Goal: Task Accomplishment & Management: Manage account settings

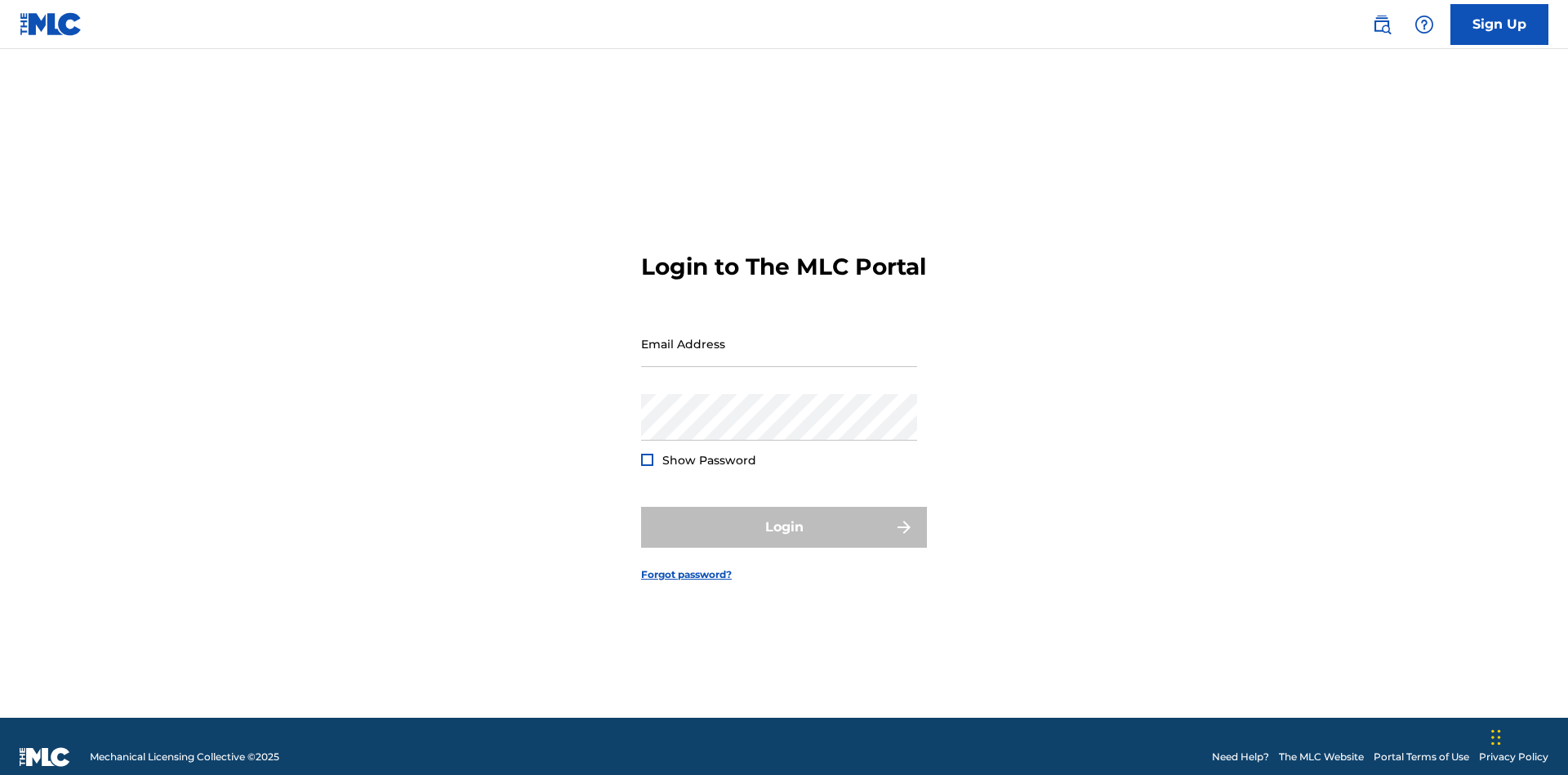
scroll to position [21, 0]
click at [779, 335] on input "Email Address" at bounding box center [778, 344] width 276 height 46
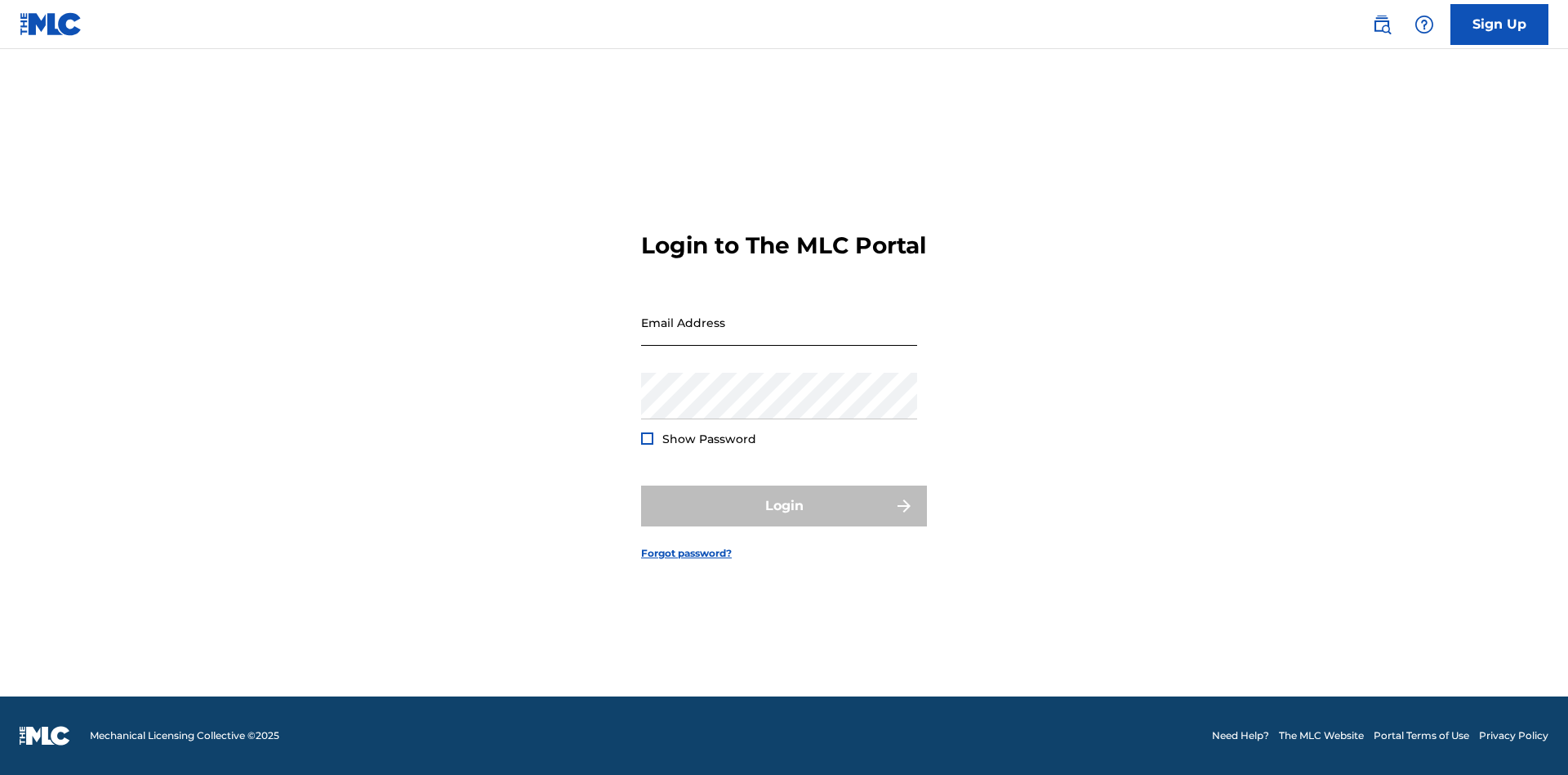
scroll to position [21, 0]
type input "[EMAIL_ADDRESS][DOMAIN_NAME]"
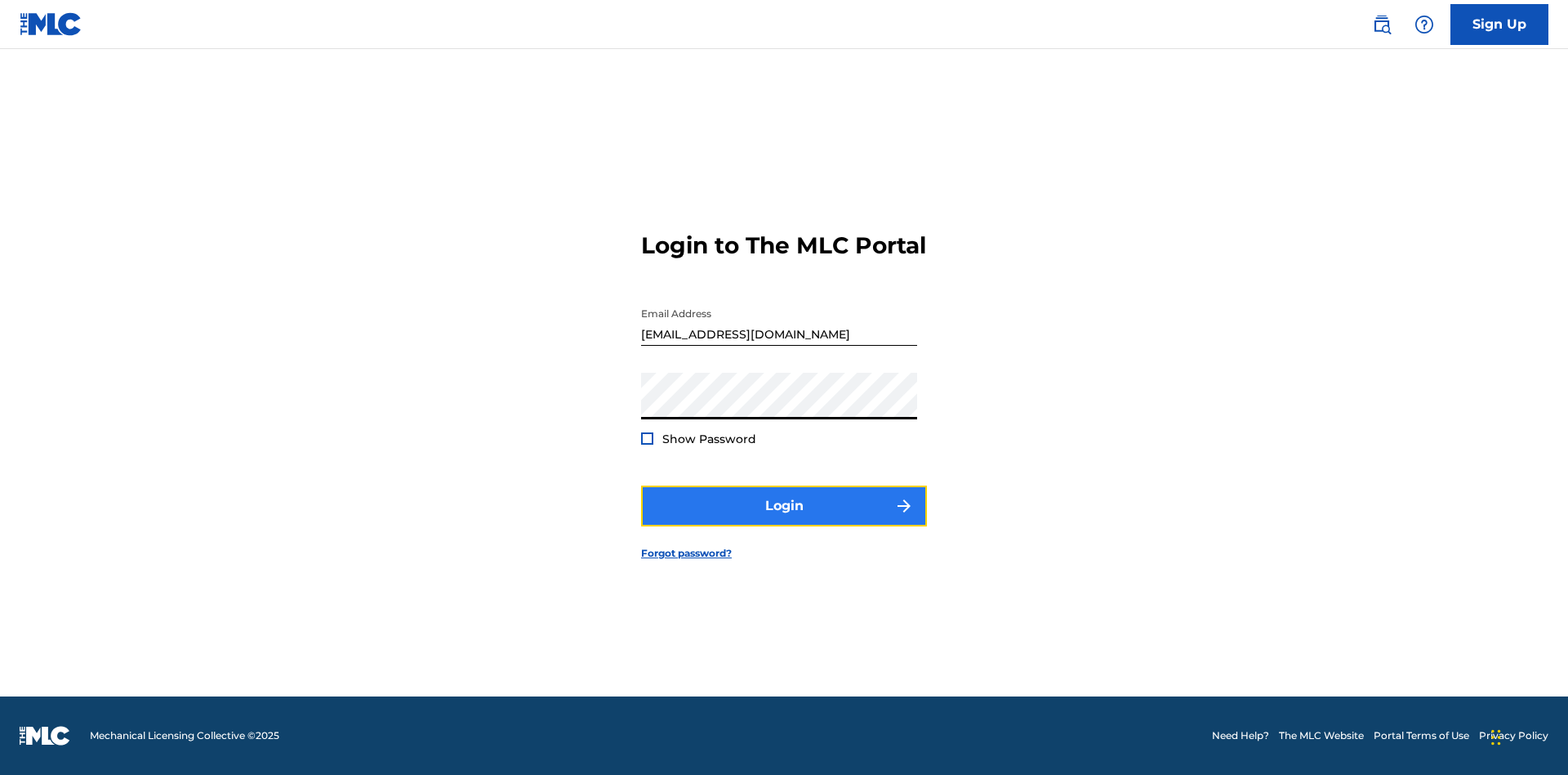
click at [784, 519] on button "Login" at bounding box center [784, 506] width 286 height 41
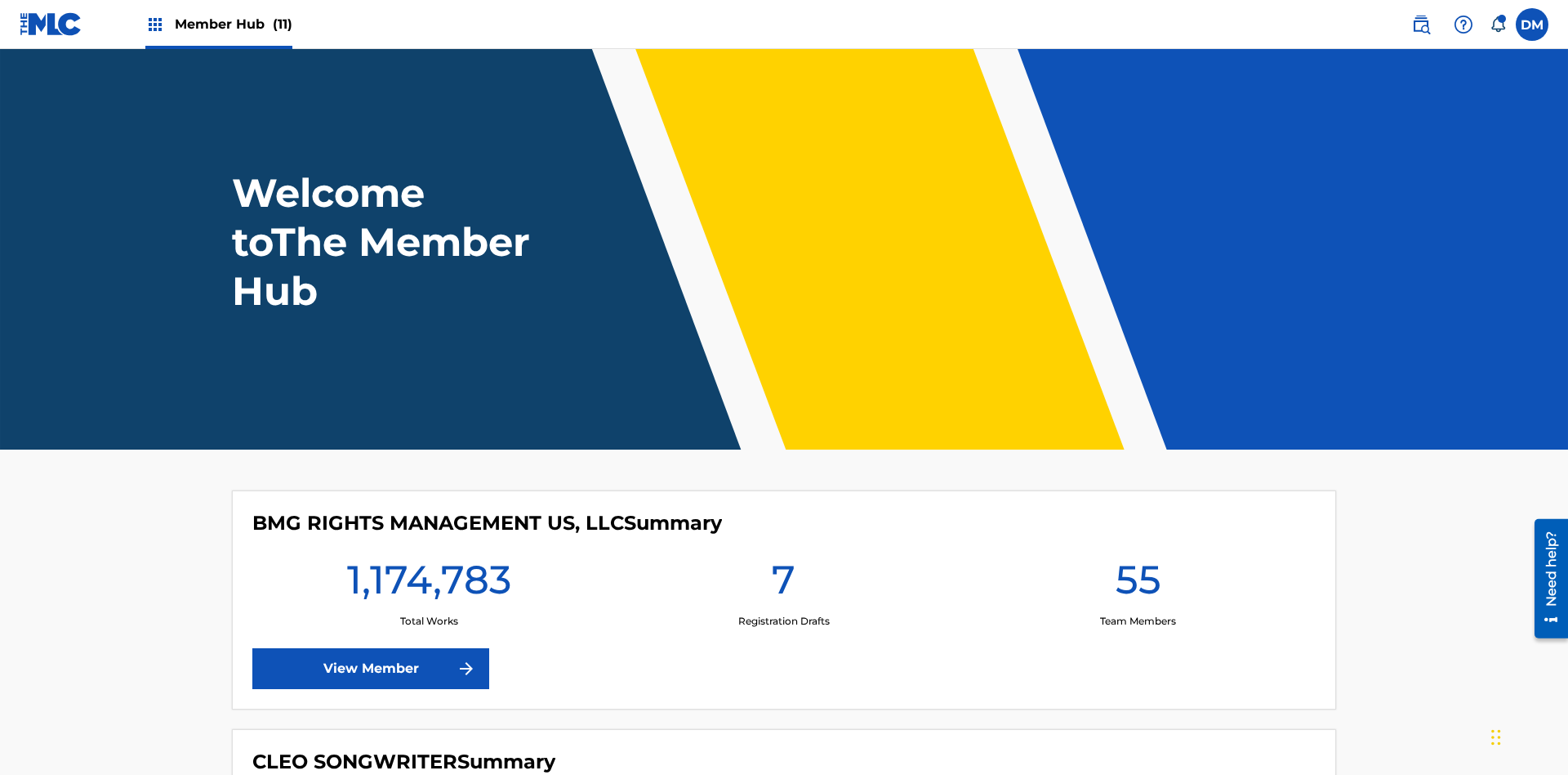
click at [233, 24] on span "Member Hub (11)" at bounding box center [233, 24] width 118 height 19
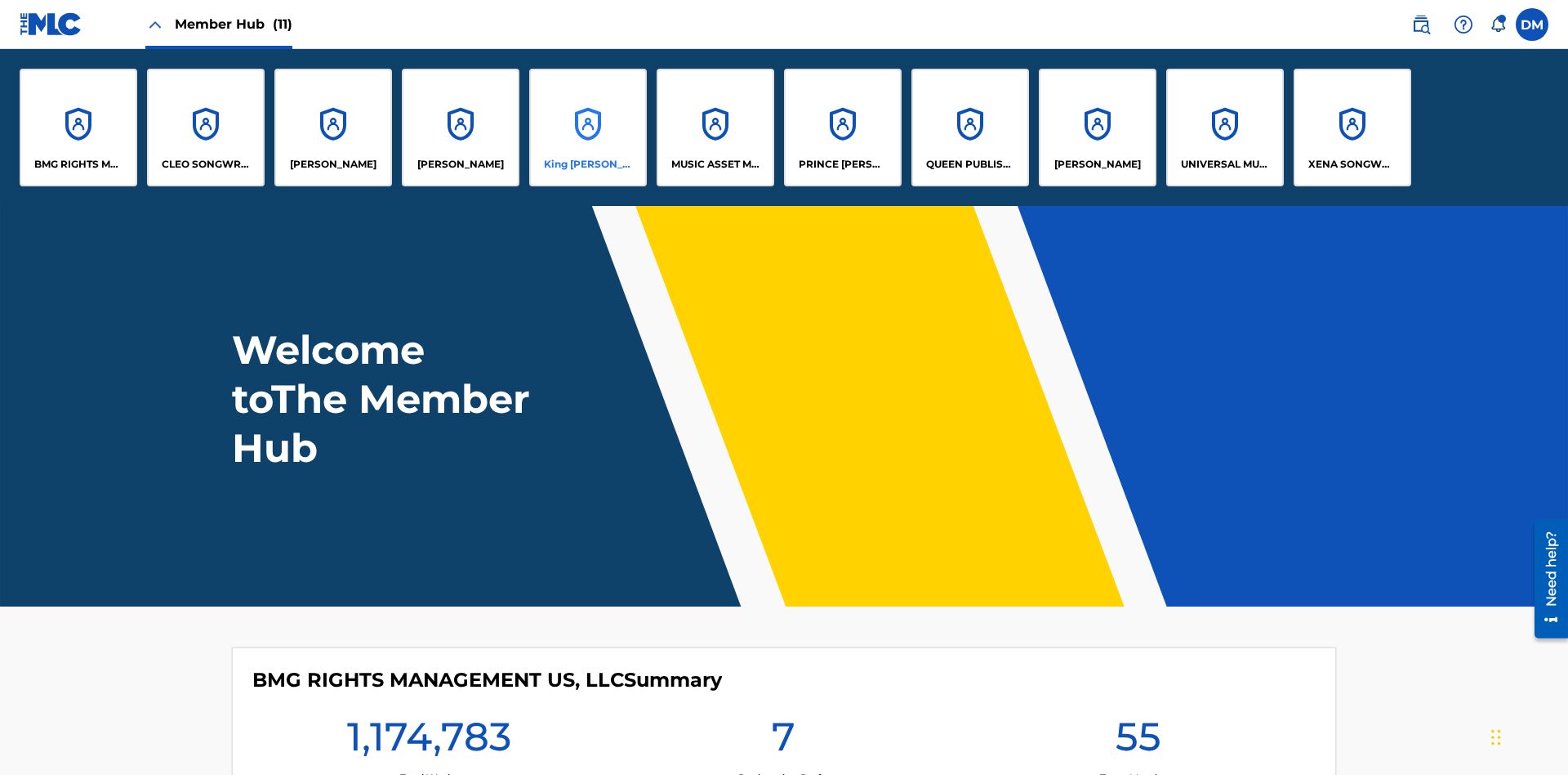
click at [587, 164] on p "King [PERSON_NAME]" at bounding box center [589, 164] width 89 height 15
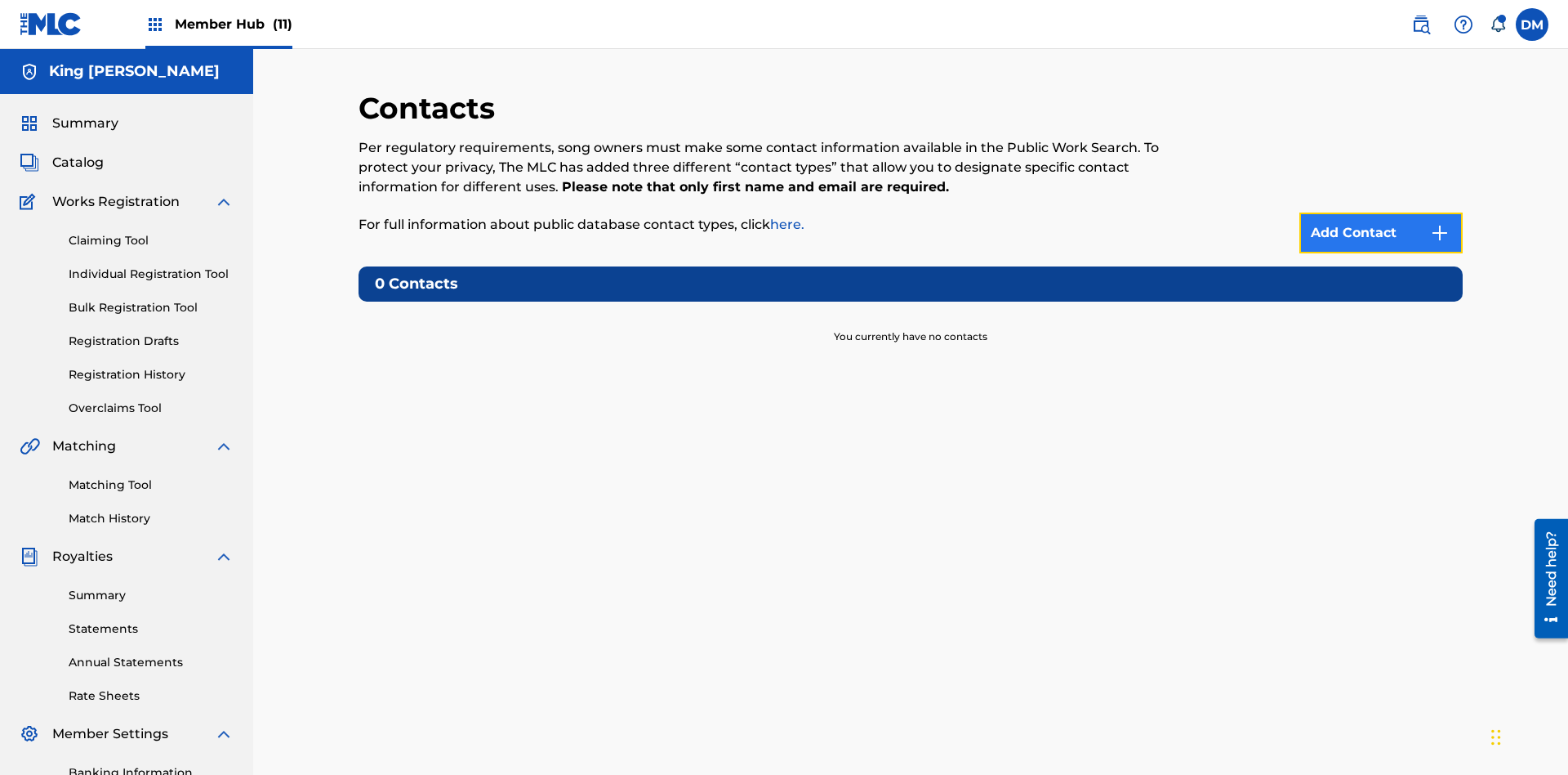
click at [1440, 223] on img at bounding box center [1440, 232] width 20 height 20
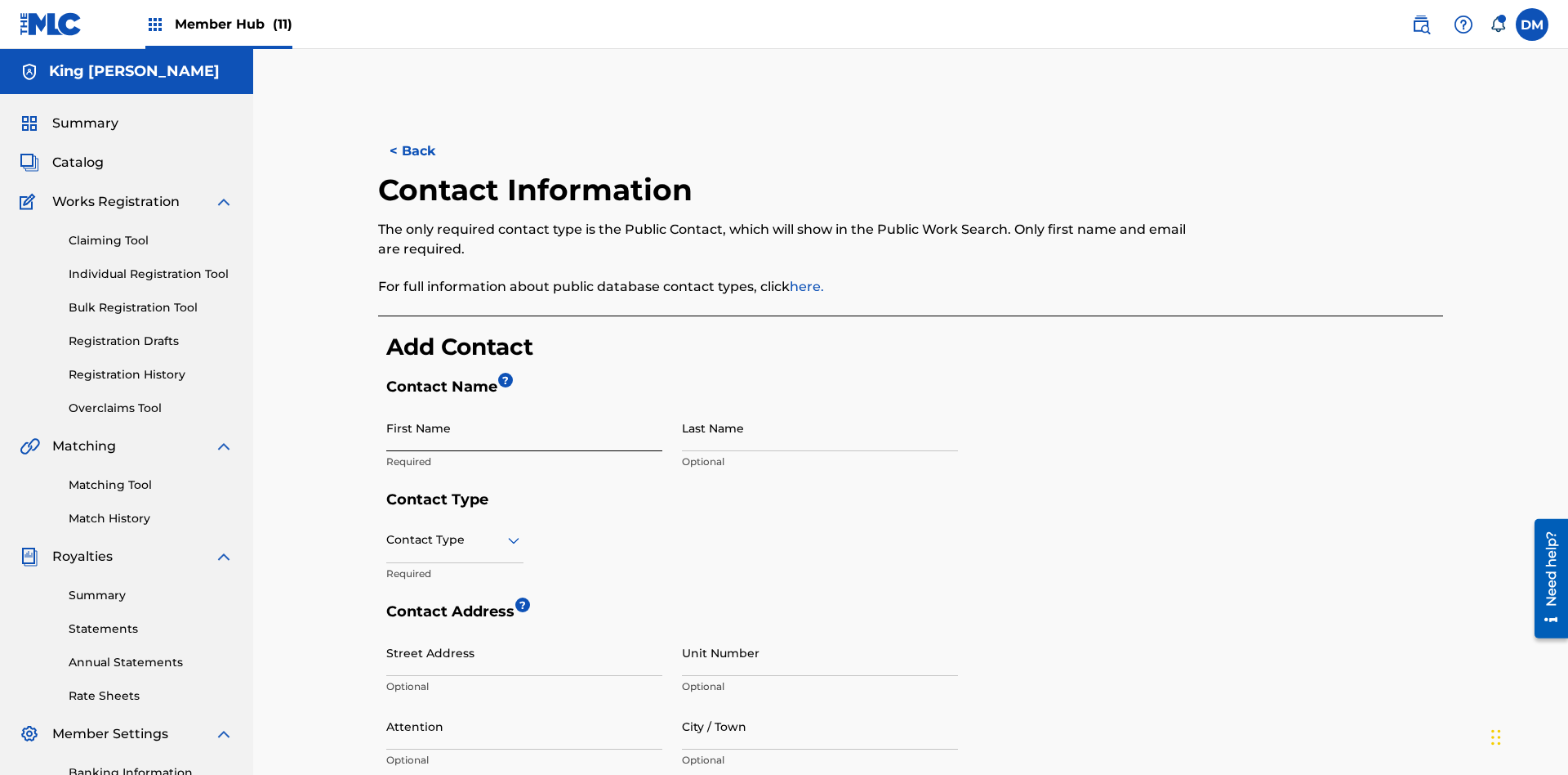
click at [525, 404] on input "First Name" at bounding box center [524, 427] width 276 height 46
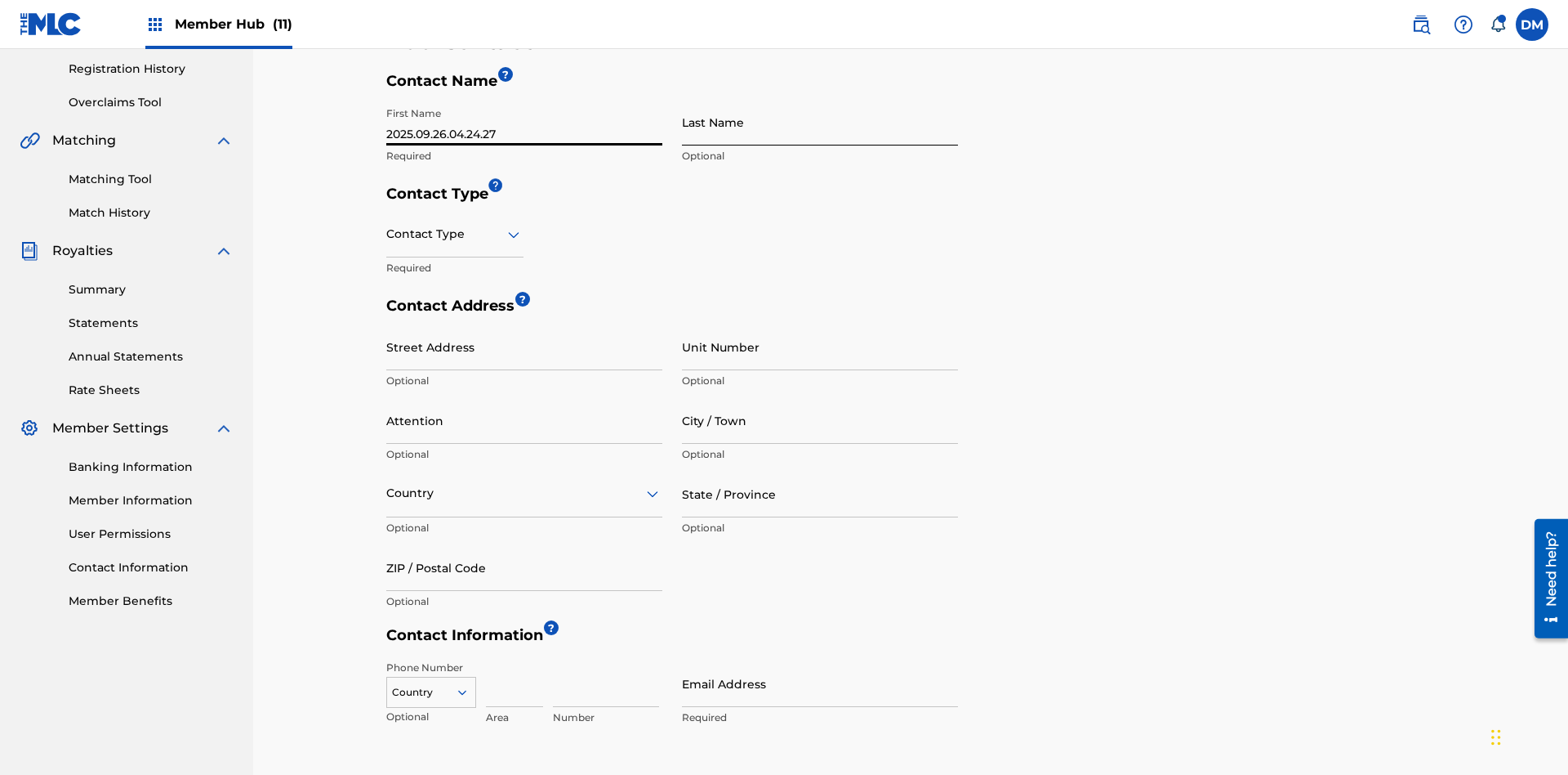
type input "2025.09.26.04.24.27"
click at [820, 122] on input "Last Name" at bounding box center [819, 122] width 276 height 46
type input "2025.09.26.04.24.27"
click at [387, 226] on input "text" at bounding box center [388, 234] width 4 height 17
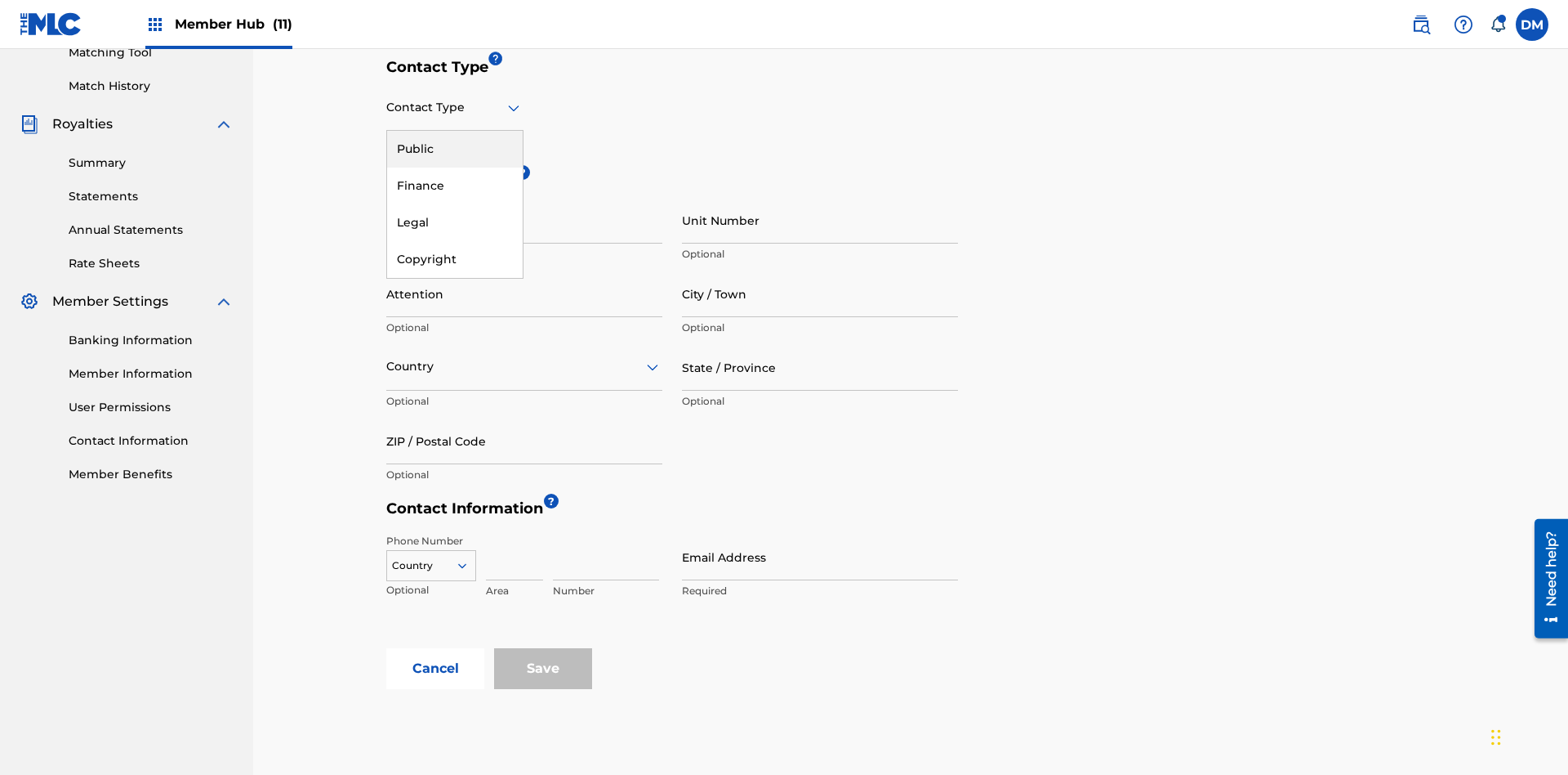
click at [455, 149] on div "Public" at bounding box center [455, 150] width 136 height 37
click at [820, 533] on input "Email Address" at bounding box center [819, 557] width 276 height 46
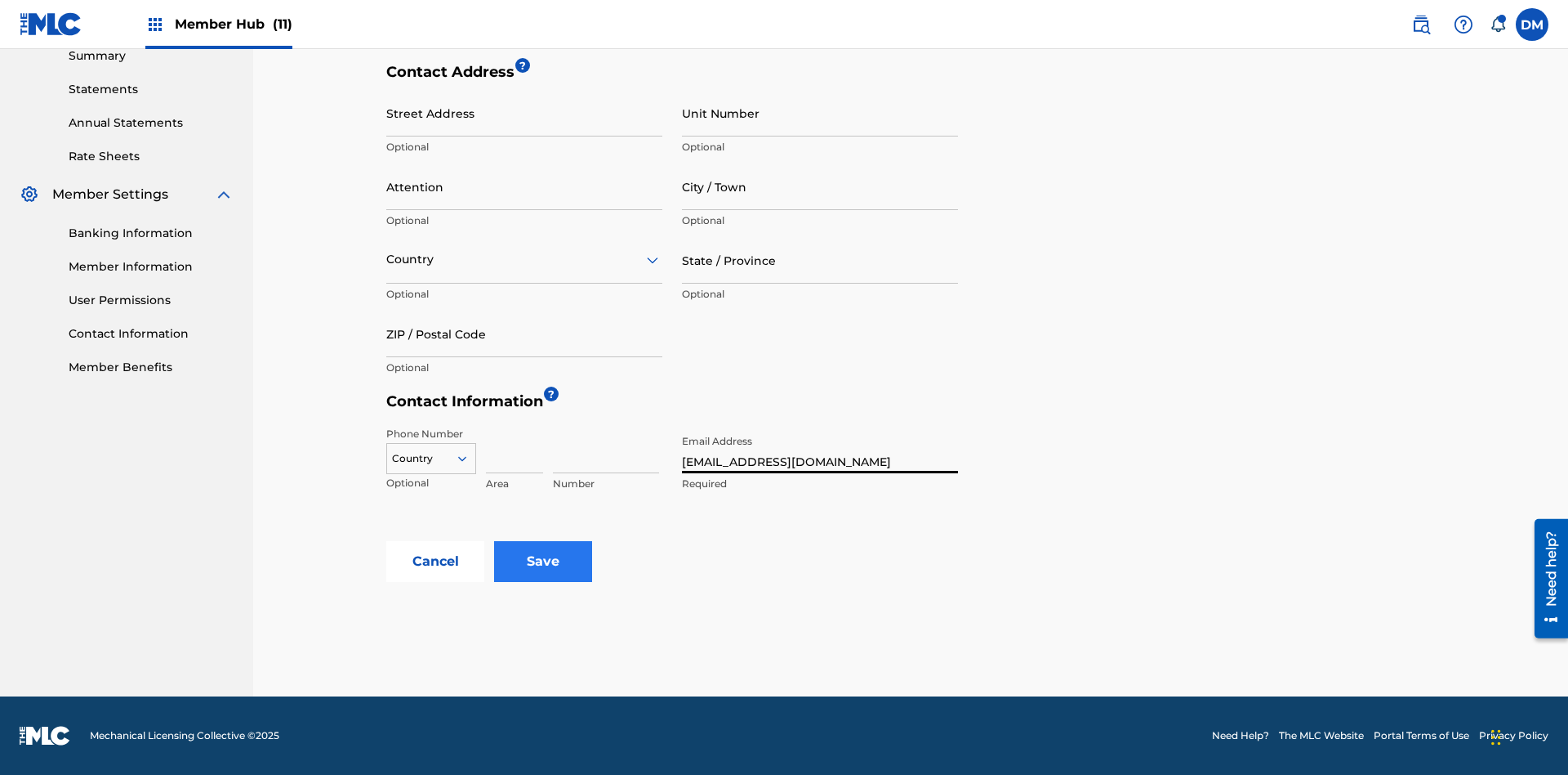
type input "tester@email.com"
click at [543, 561] on input "Save" at bounding box center [543, 561] width 98 height 41
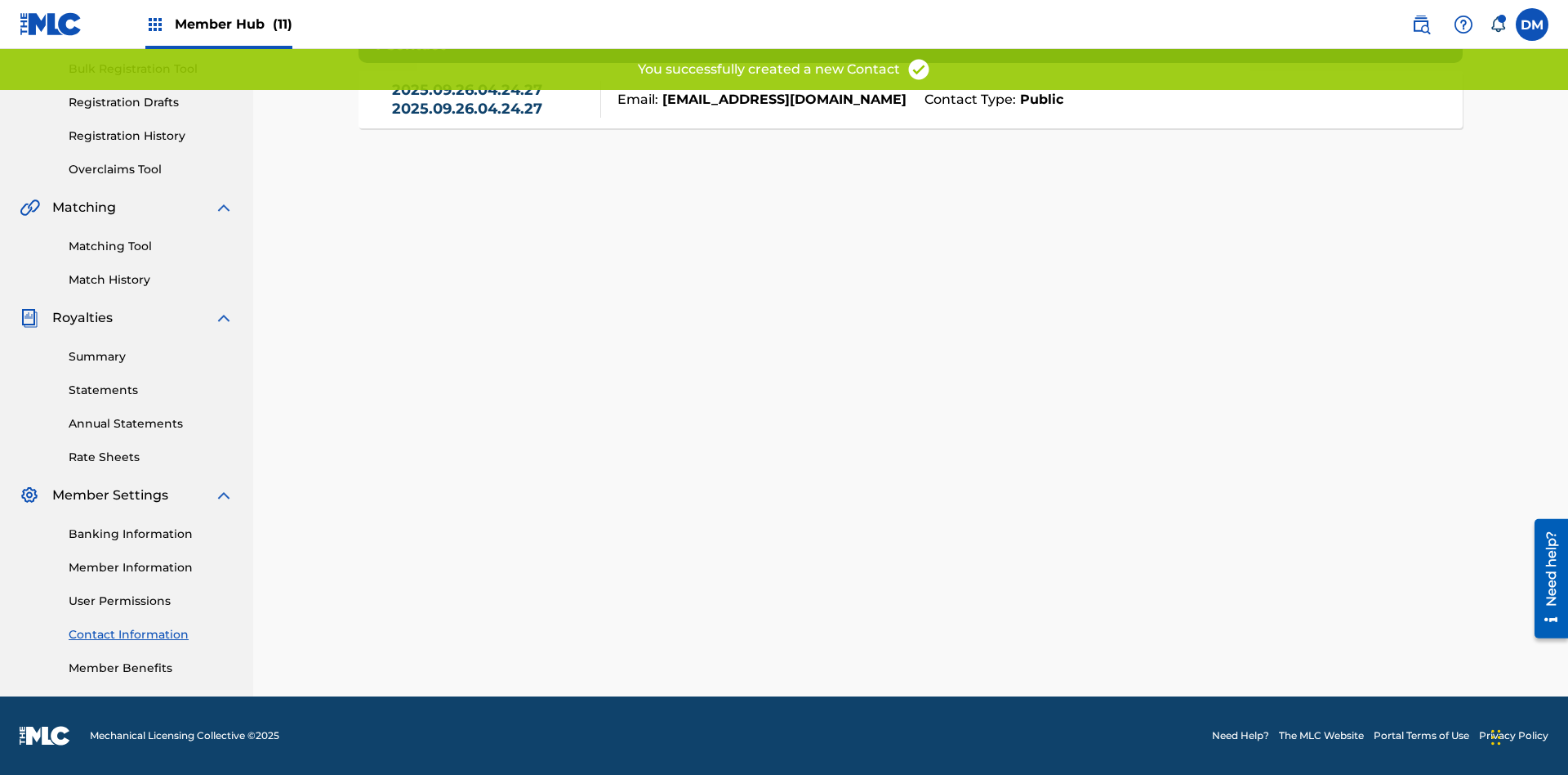
scroll to position [230, 0]
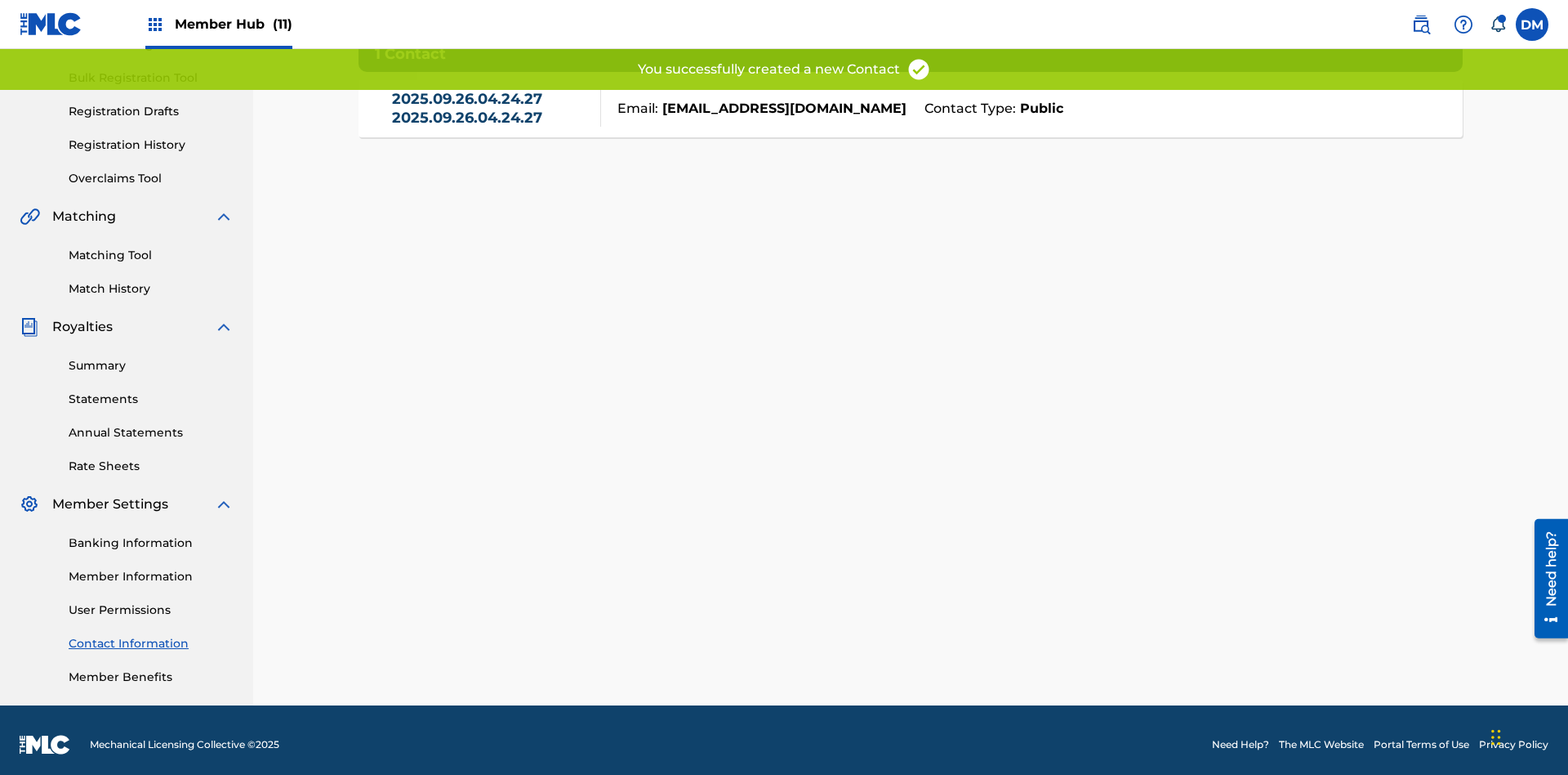
click at [491, 116] on link "2025.09.26.04.24.27 2025.09.26.04.24.27" at bounding box center [492, 109] width 201 height 37
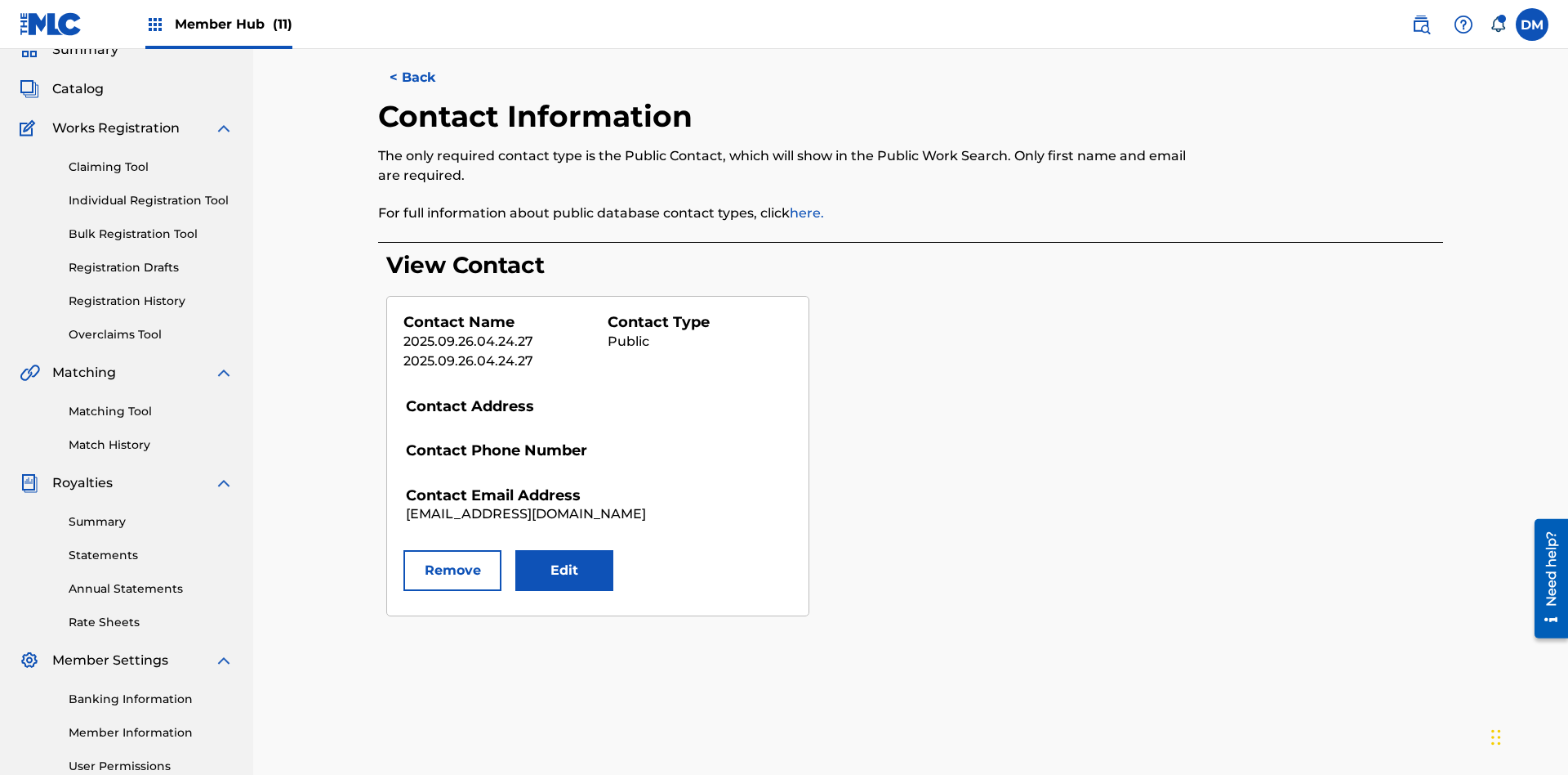
scroll to position [239, 0]
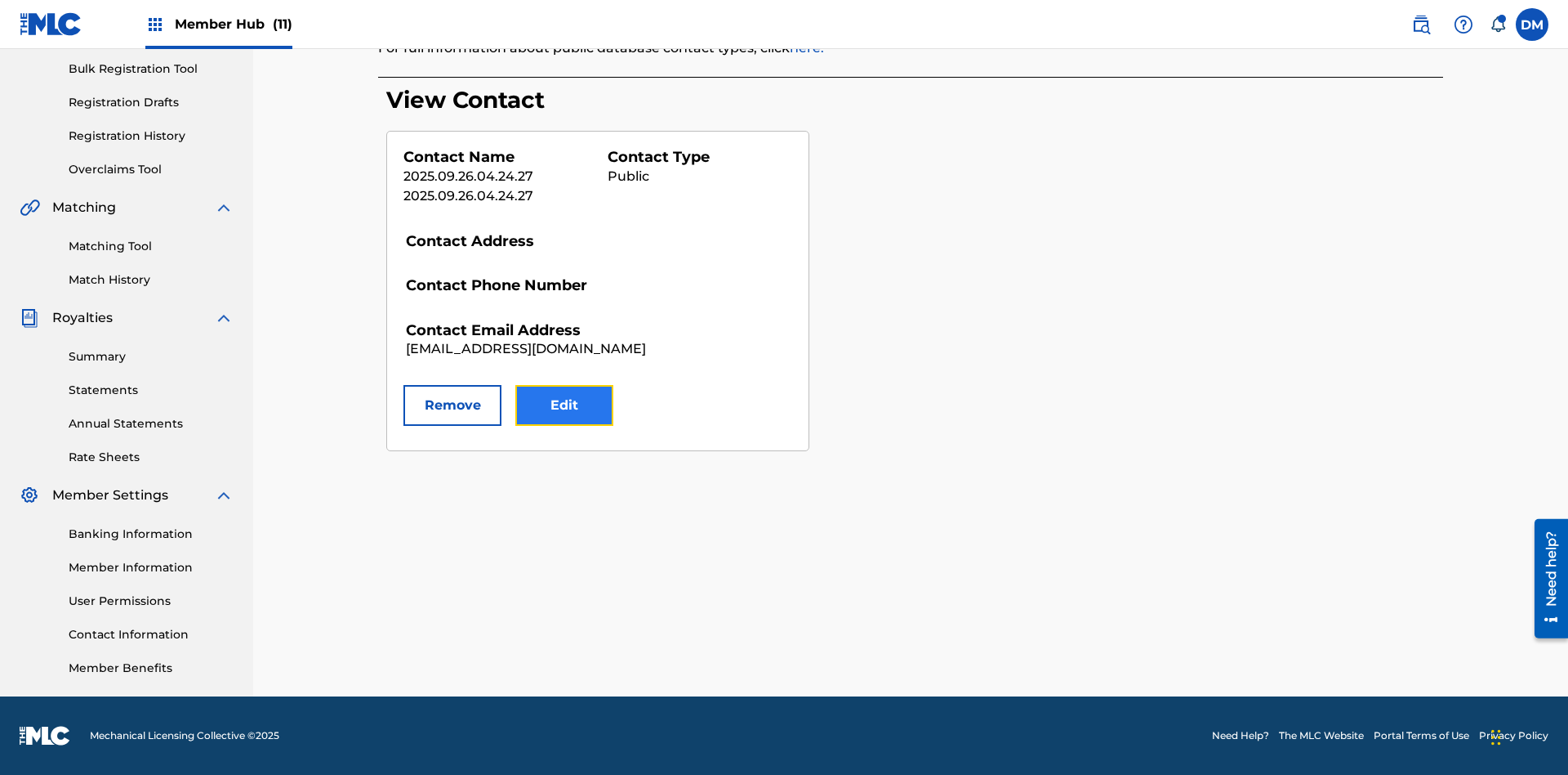
click at [565, 405] on button "Edit" at bounding box center [565, 405] width 98 height 41
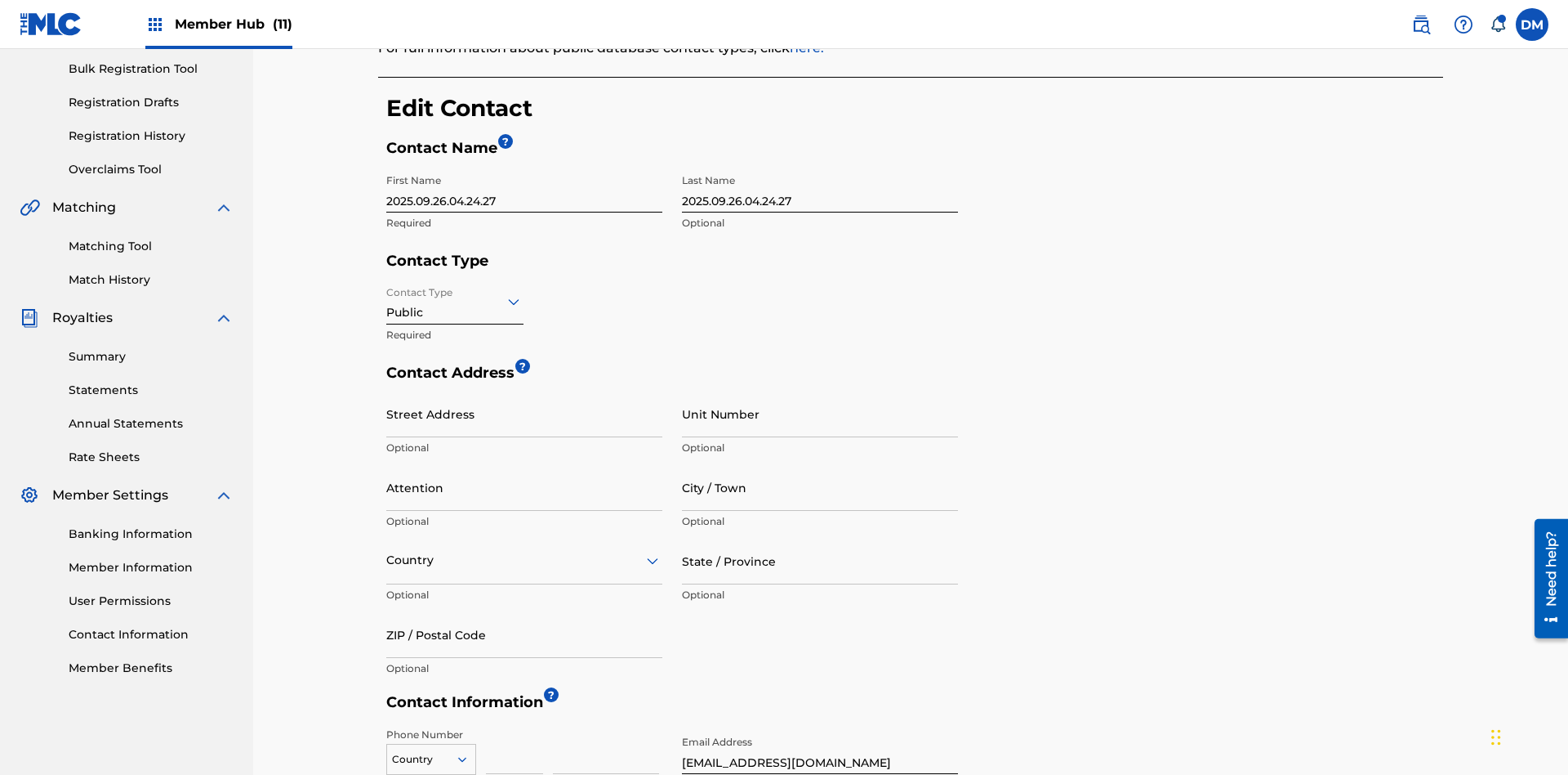
click at [525, 166] on input "2025.09.26.04.24.27" at bounding box center [524, 190] width 276 height 46
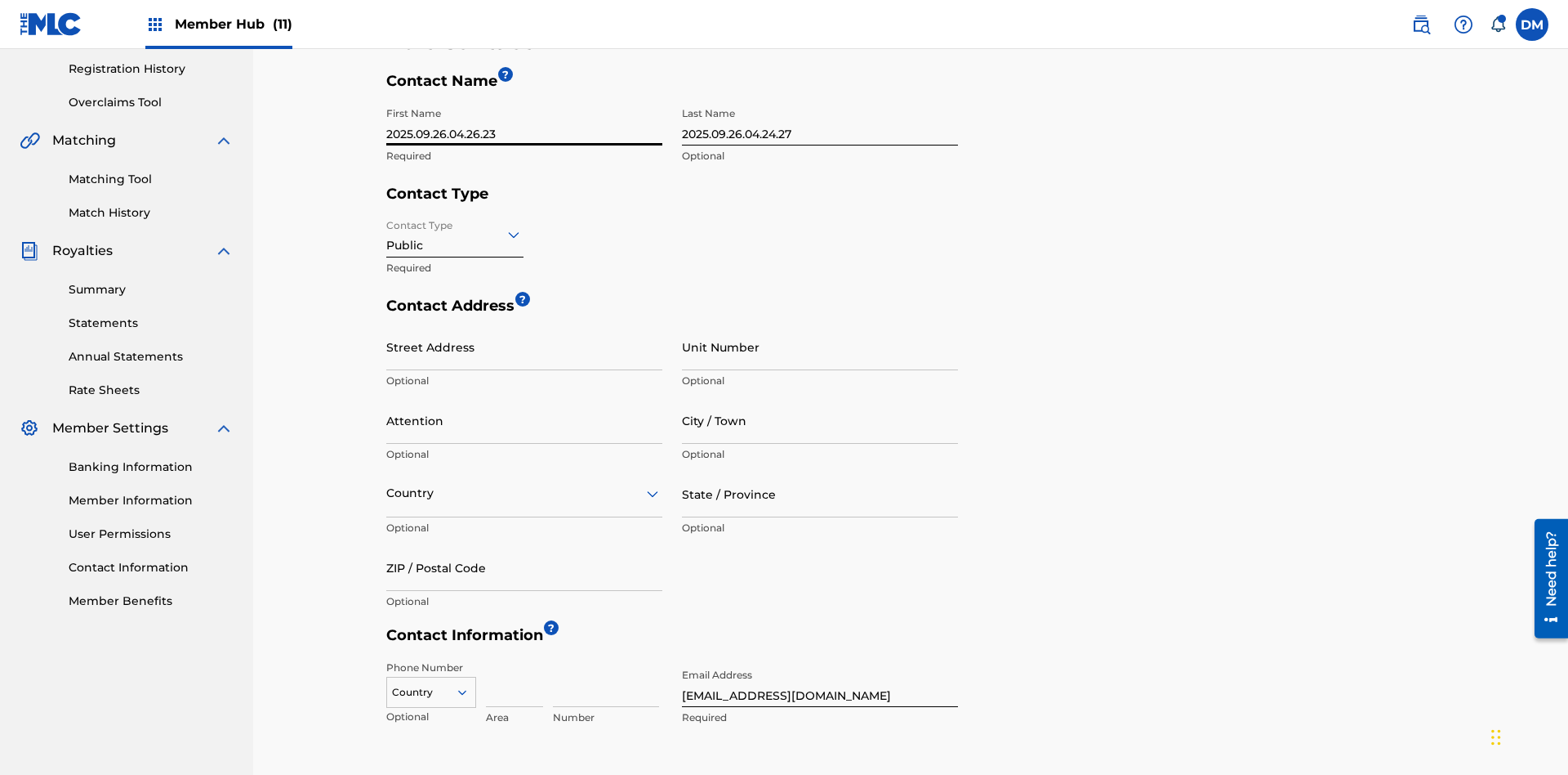
type input "2025.09.26.04.26.23"
click at [820, 122] on input "2025.09.26.04.24.27" at bounding box center [819, 122] width 276 height 46
type input "2025.09.26.04.26.23"
click at [387, 226] on input "Contact Type" at bounding box center [388, 234] width 4 height 17
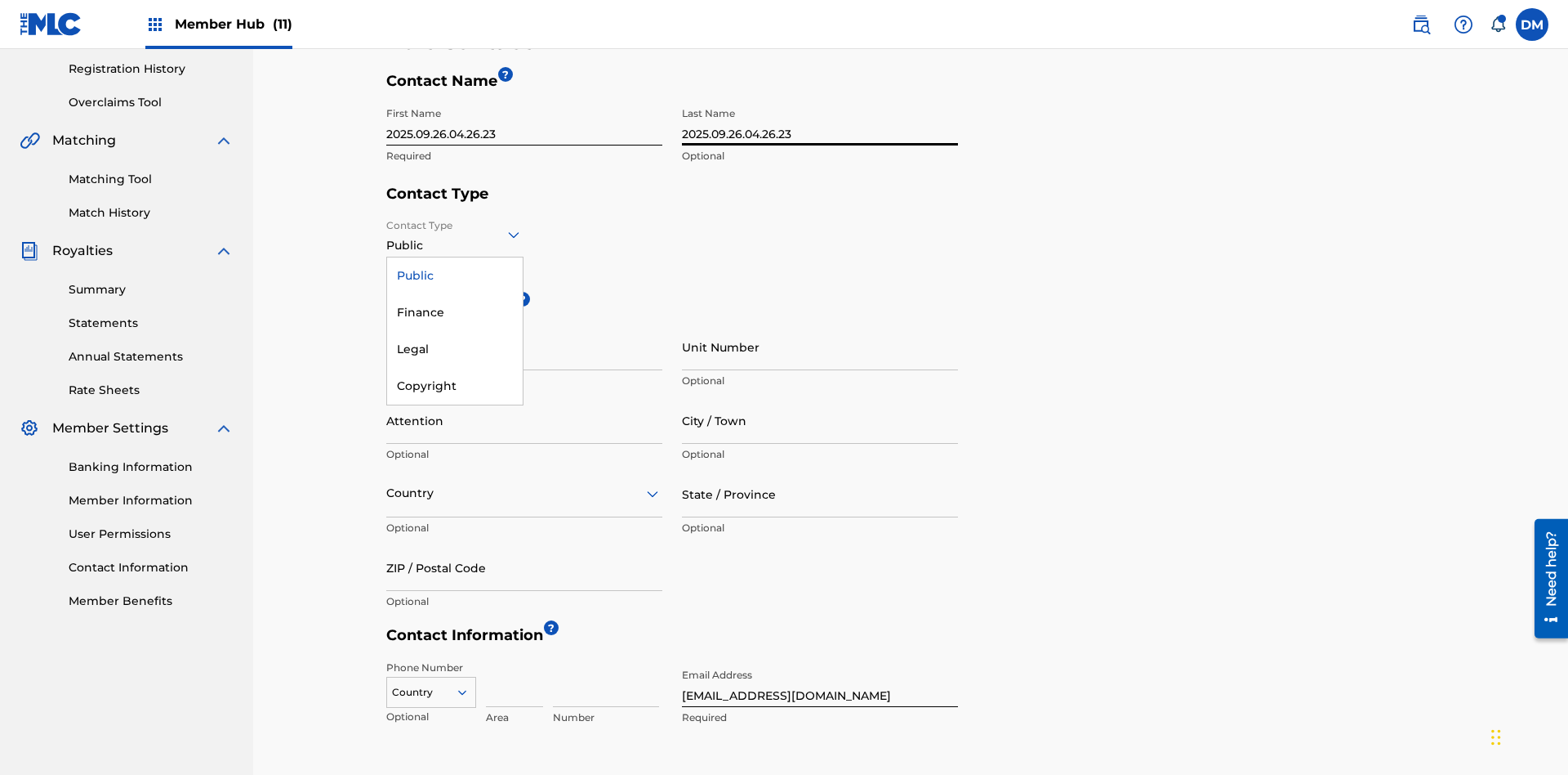
scroll to position [432, 0]
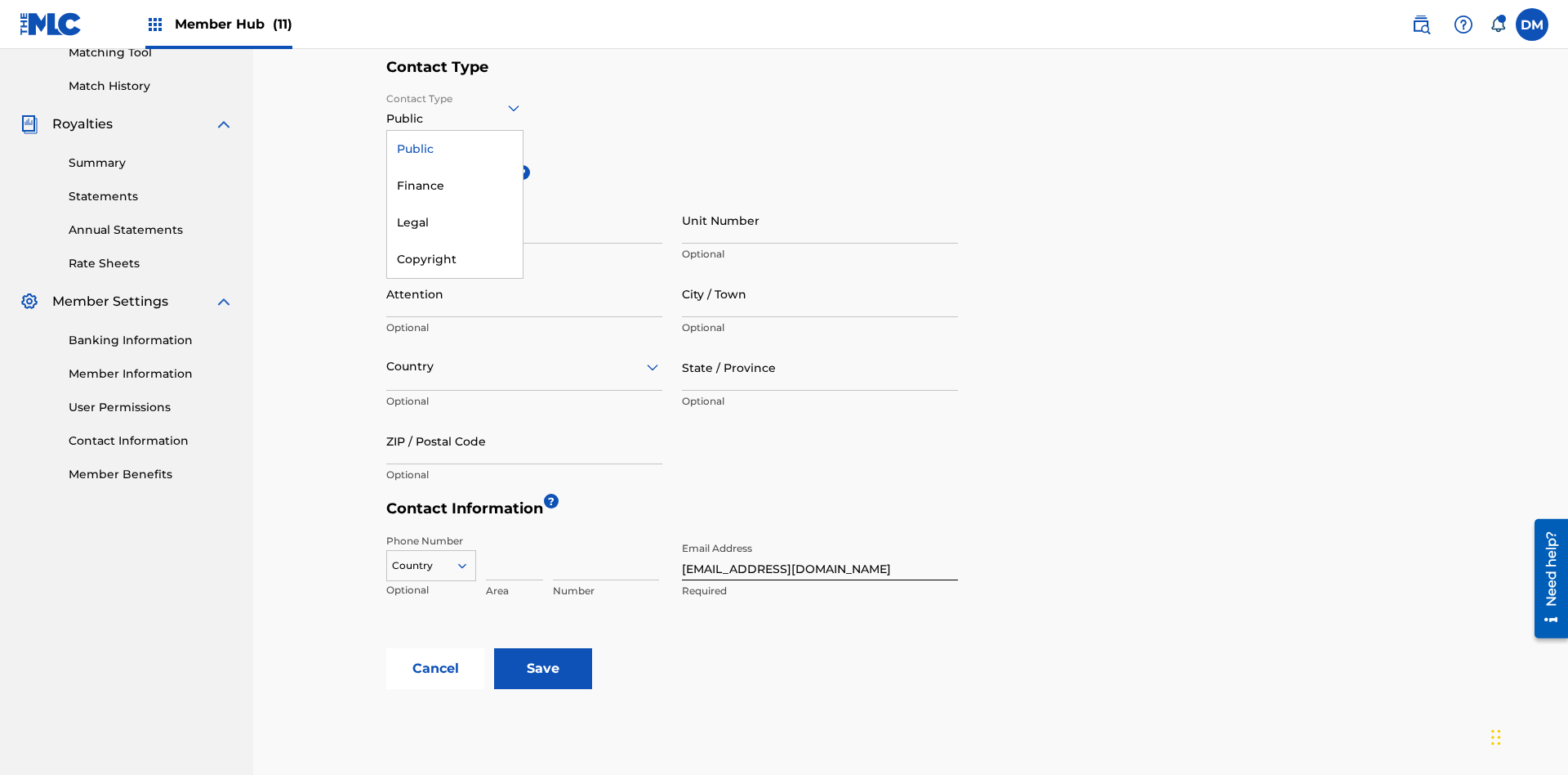
click at [455, 186] on div "Finance" at bounding box center [455, 186] width 136 height 37
click at [820, 270] on input "City / Town" at bounding box center [819, 294] width 276 height 46
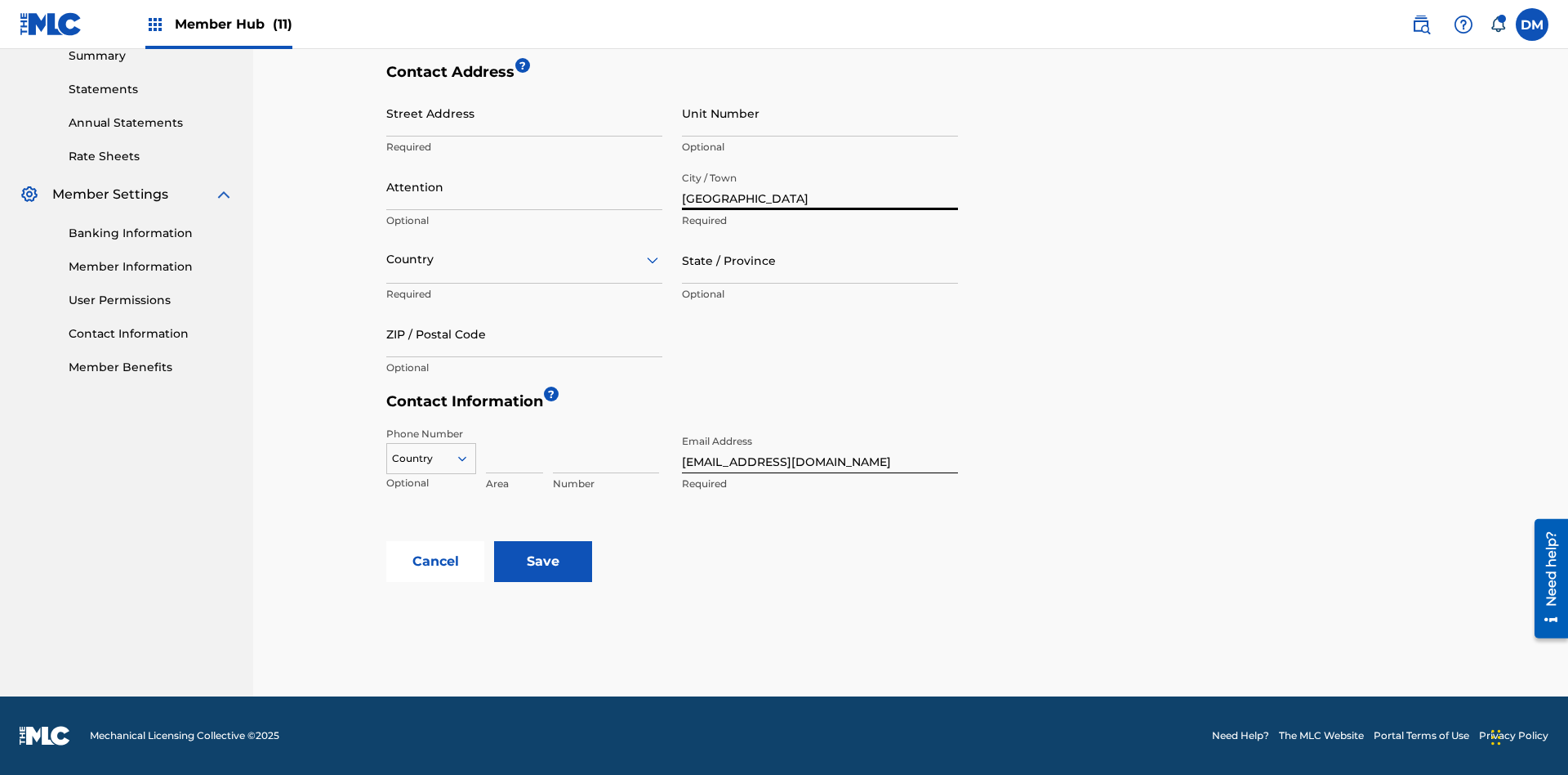
scroll to position [531, 0]
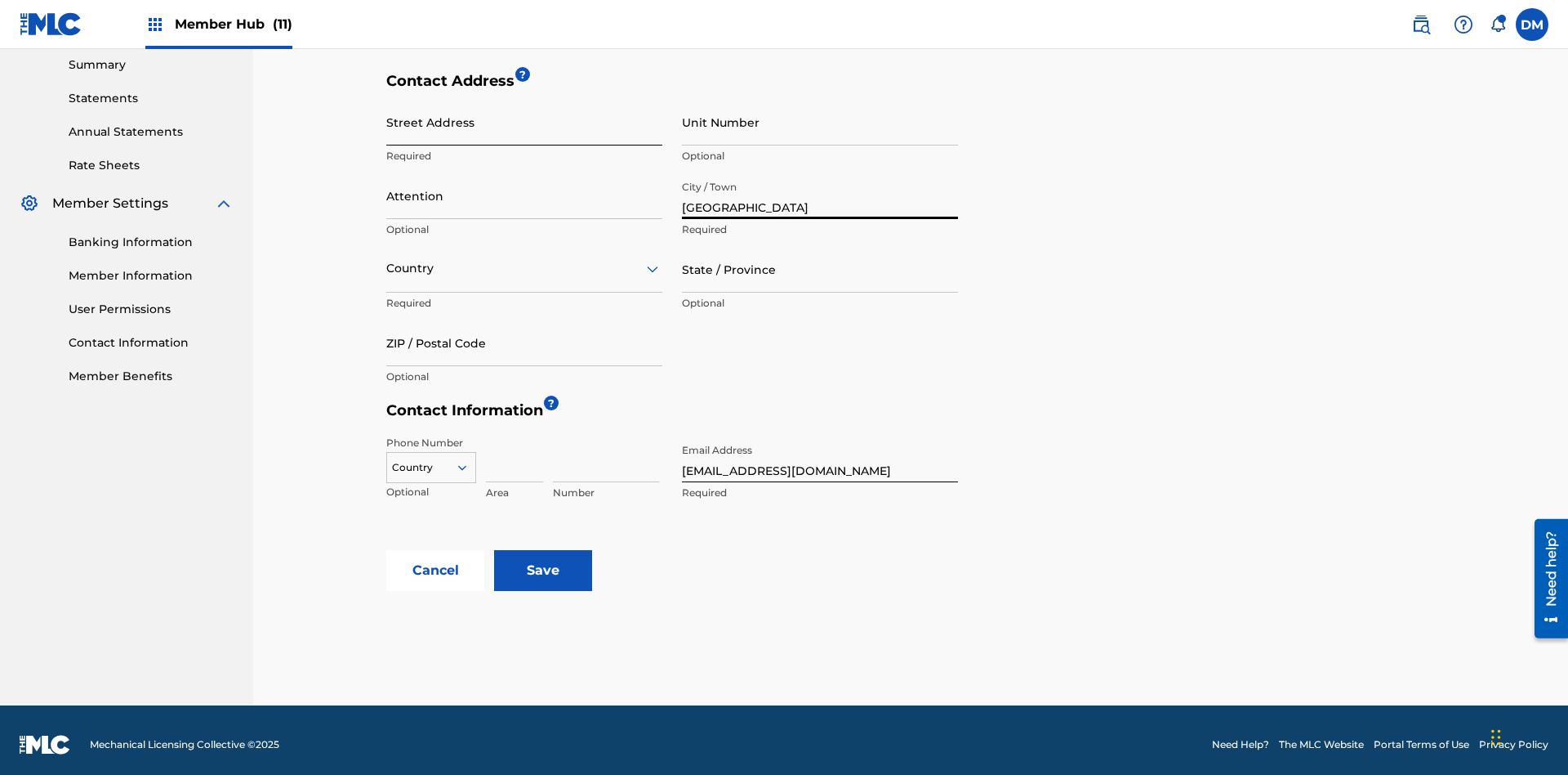
type input "North Sydney"
click at [525, 122] on input "Street Address" at bounding box center [524, 122] width 276 height 46
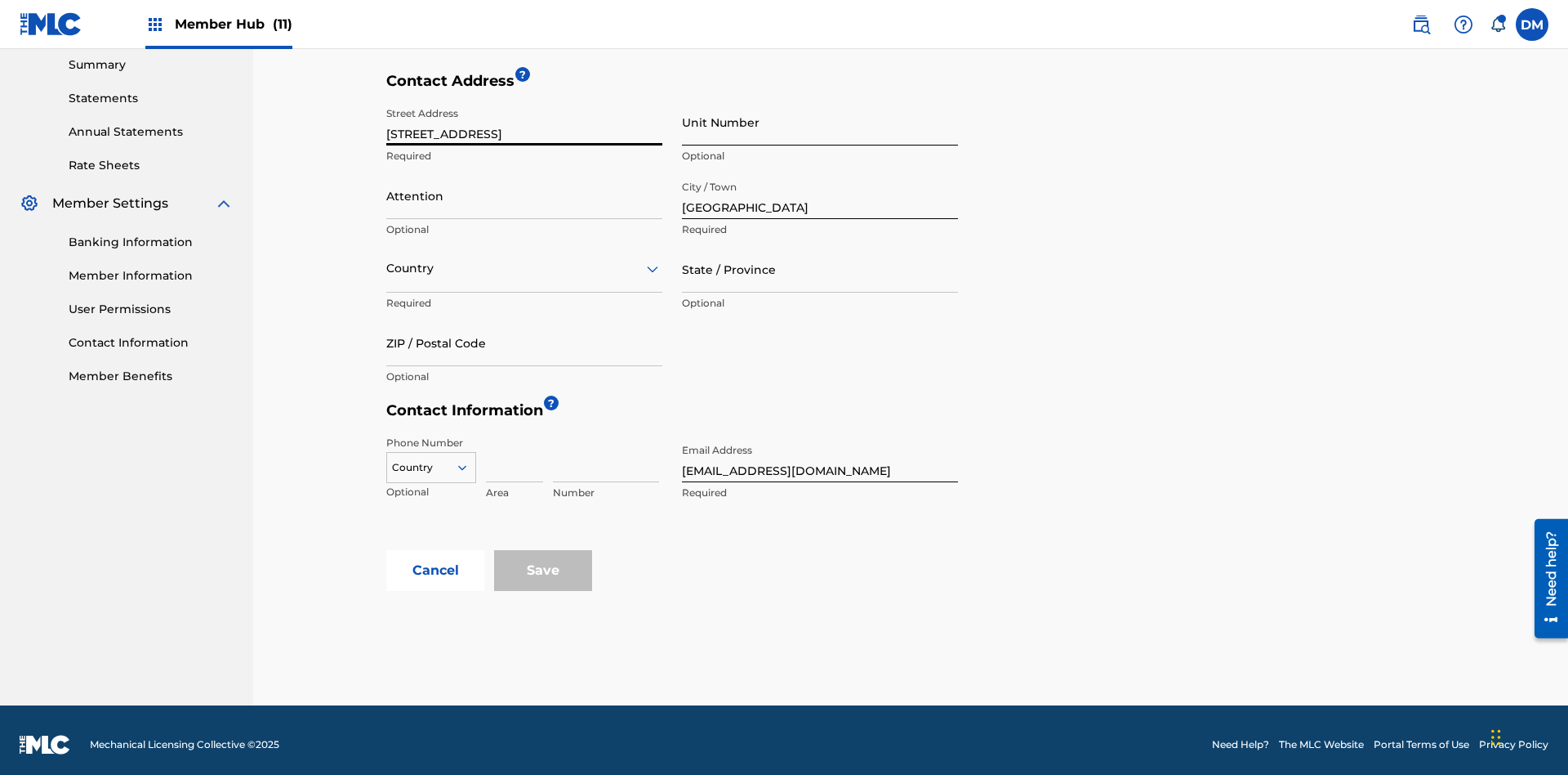
type input "900 Second Avenue"
click at [820, 122] on input "Unit Number" at bounding box center [819, 122] width 276 height 46
type input "77"
click at [525, 186] on input "Attention" at bounding box center [524, 196] width 276 height 46
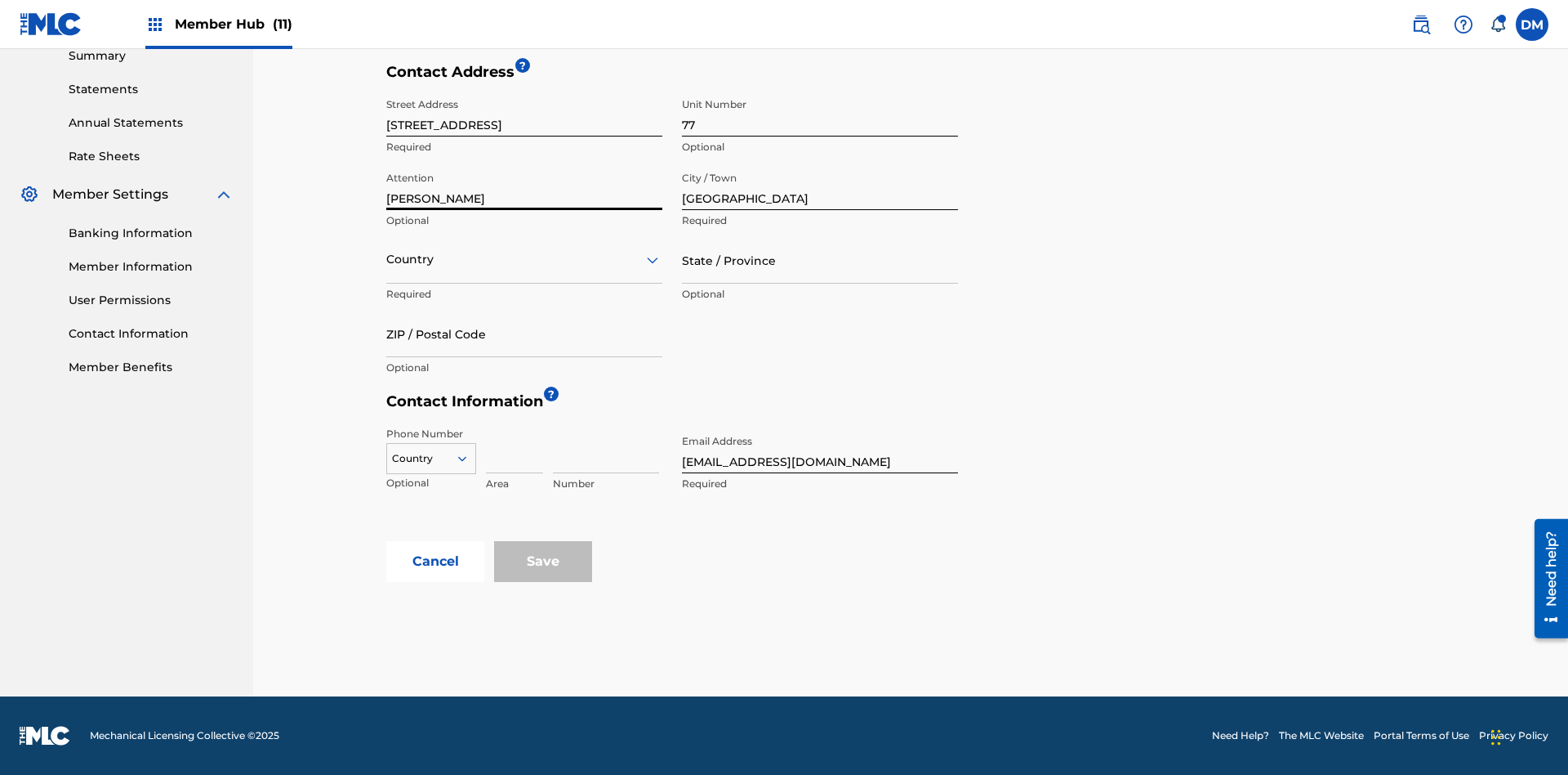
type input "Kim Miller"
click at [387, 259] on input "text" at bounding box center [388, 259] width 4 height 17
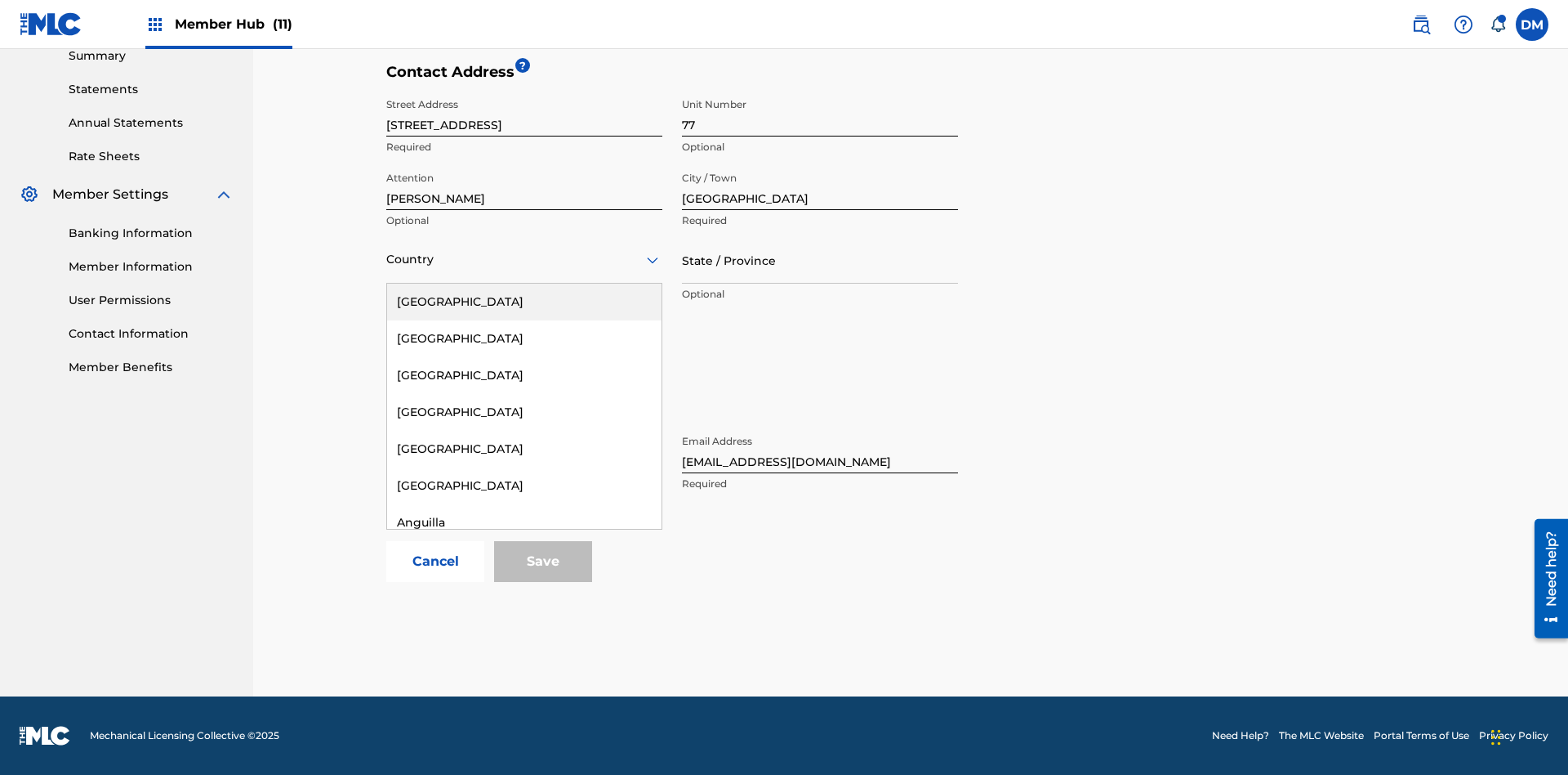
click at [525, 725] on div "Australia" at bounding box center [524, 706] width 274 height 37
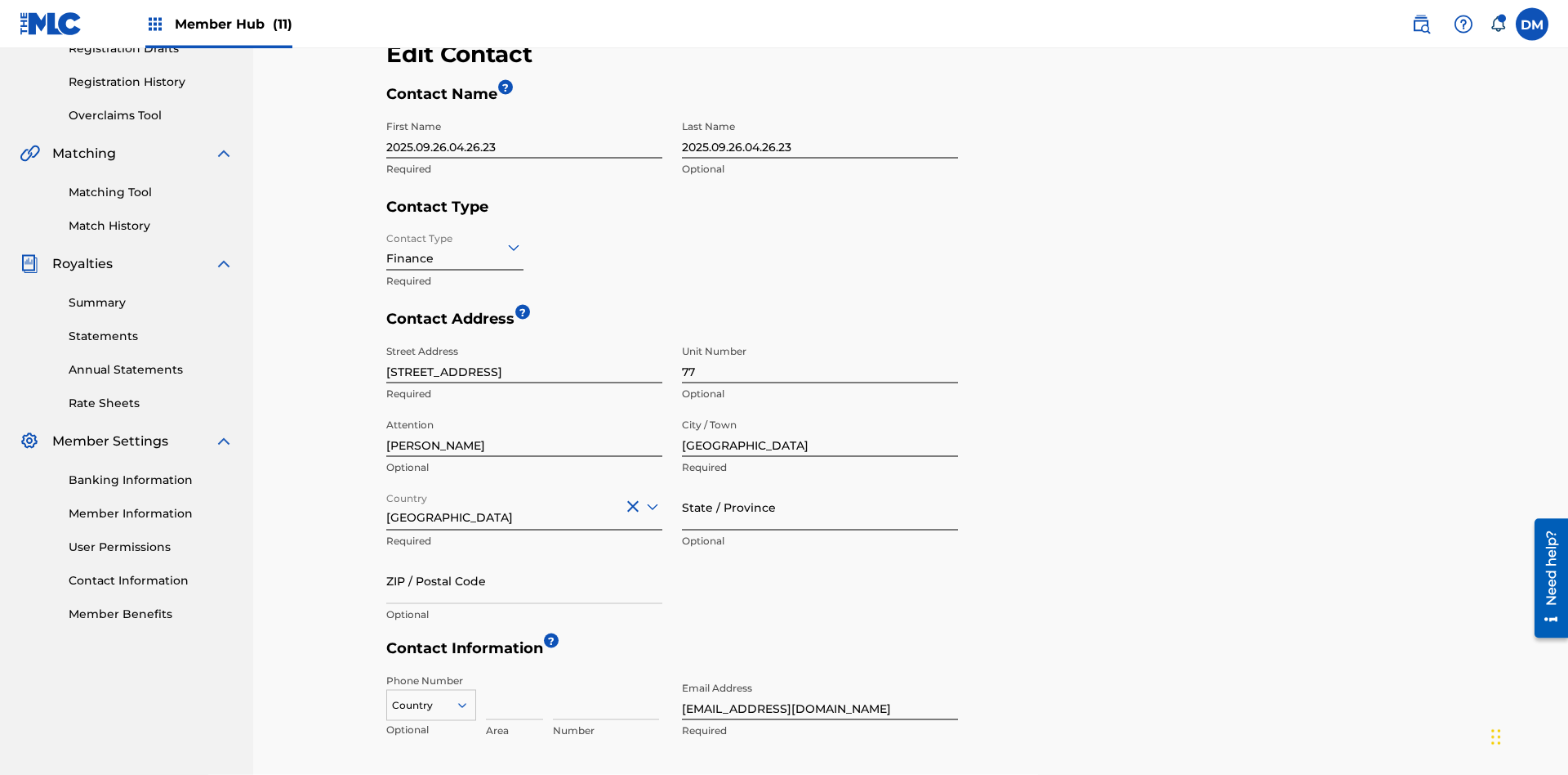
click at [820, 484] on input "State / Province" at bounding box center [819, 507] width 276 height 46
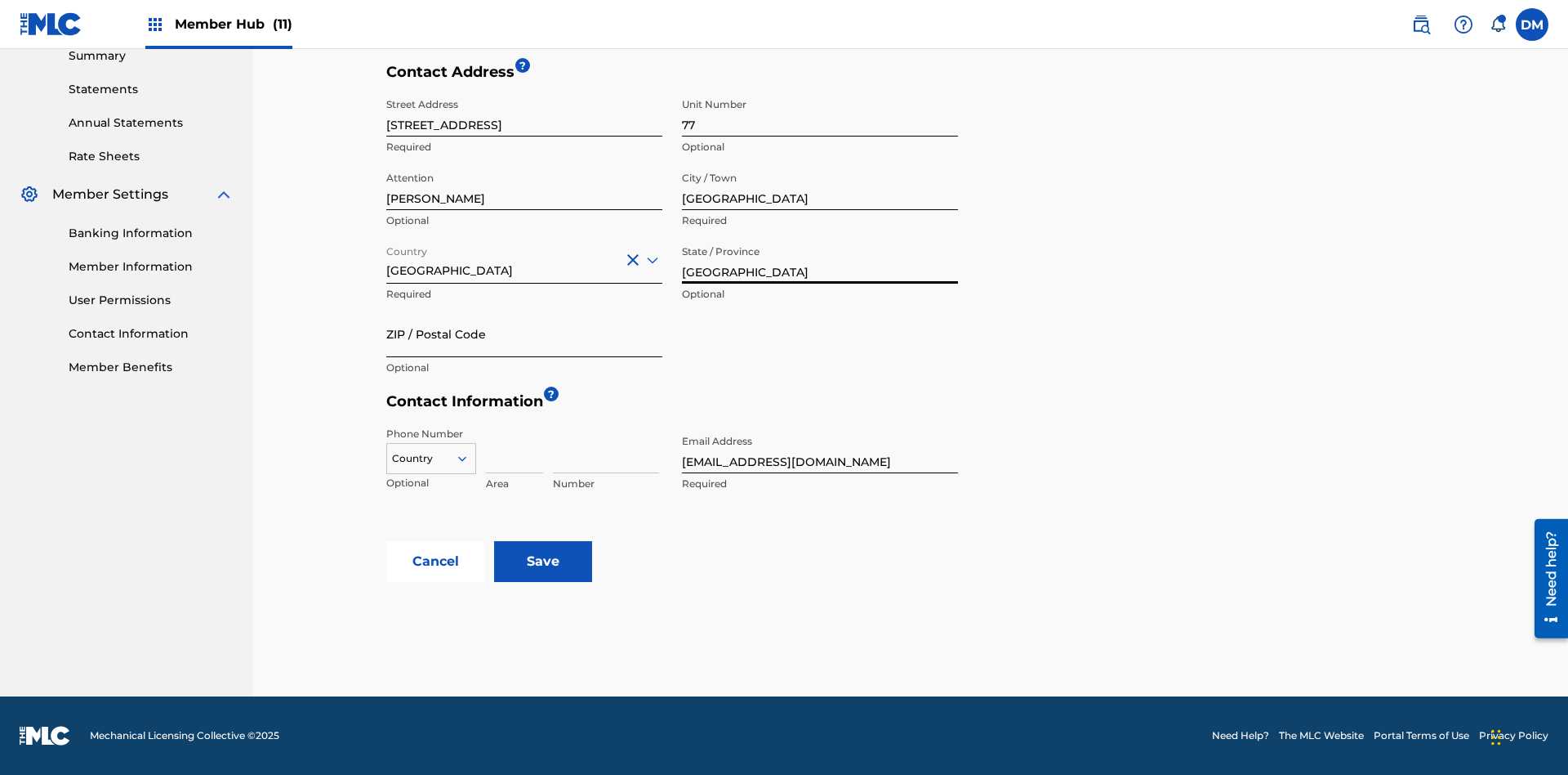
type input "NSW"
click at [525, 334] on input "ZIP / Postal Code" at bounding box center [524, 334] width 276 height 46
type input "2060"
click at [469, 458] on icon at bounding box center [463, 458] width 15 height 15
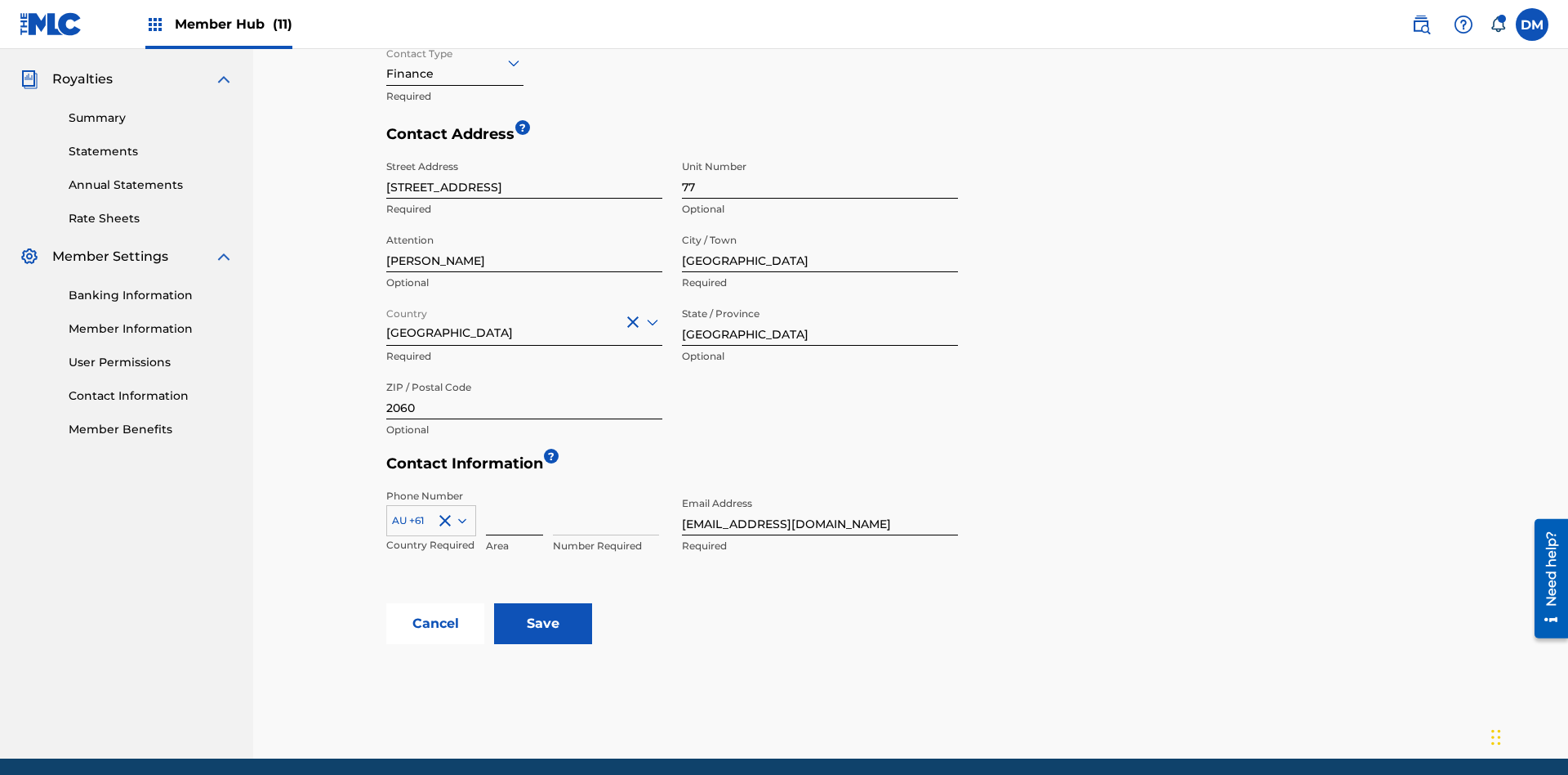
click at [515, 489] on input at bounding box center [515, 512] width 58 height 46
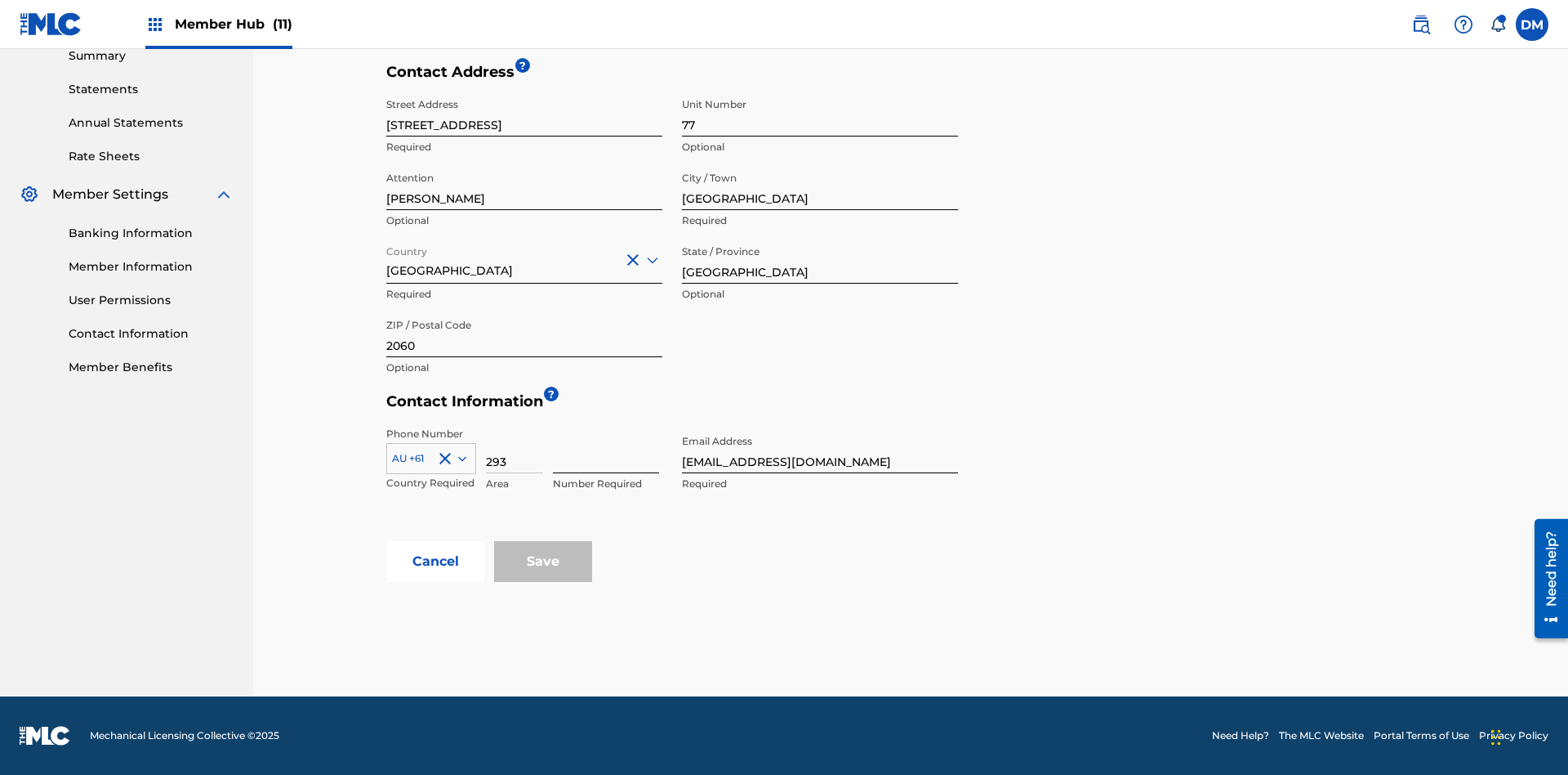
type input "293"
click at [606, 450] on input at bounding box center [606, 450] width 106 height 46
type input "9199000"
click at [820, 450] on input "tester@email.com" at bounding box center [819, 450] width 276 height 46
type input "itPro@email.com"
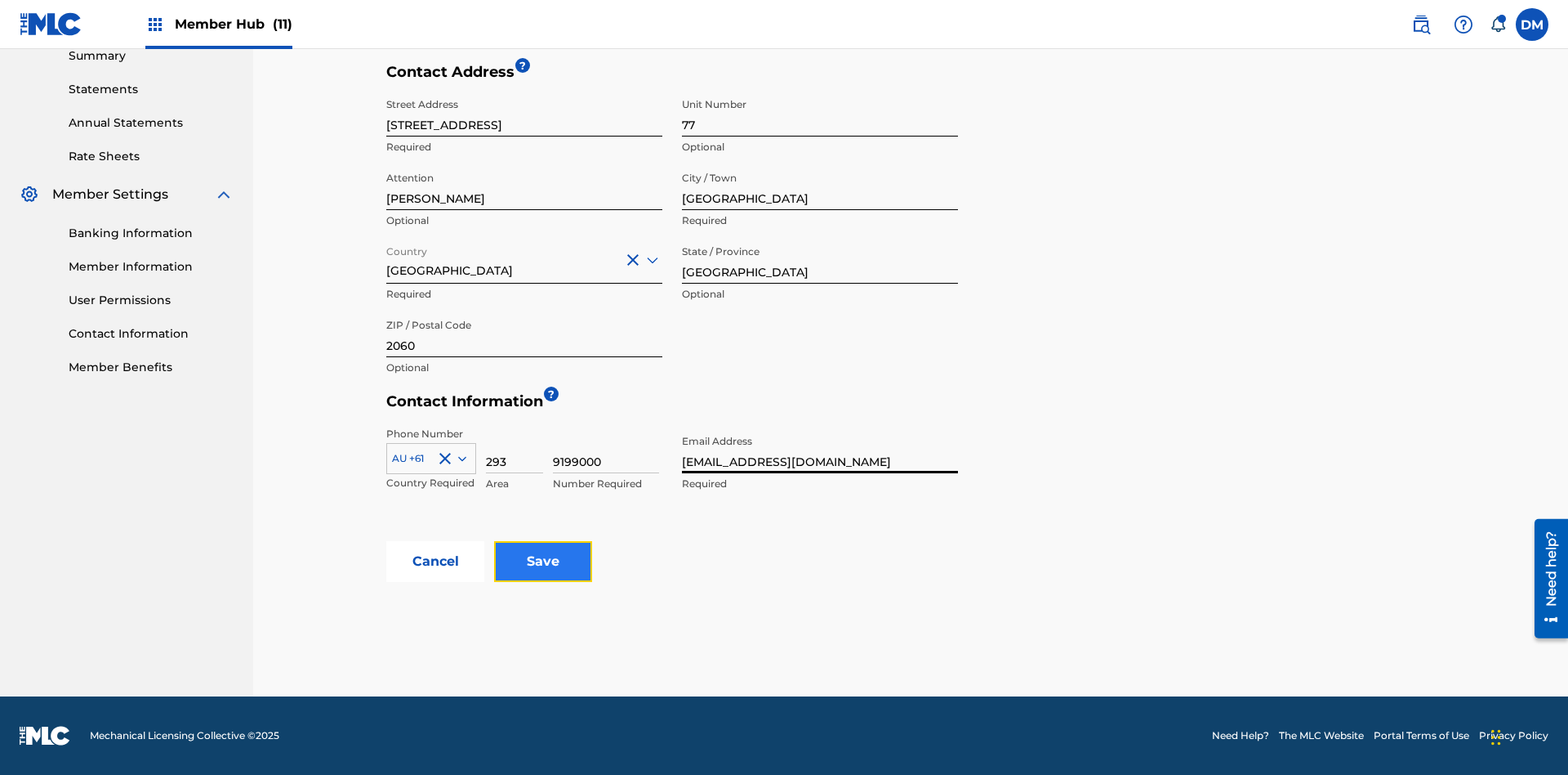
click at [543, 561] on input "Save" at bounding box center [543, 561] width 98 height 41
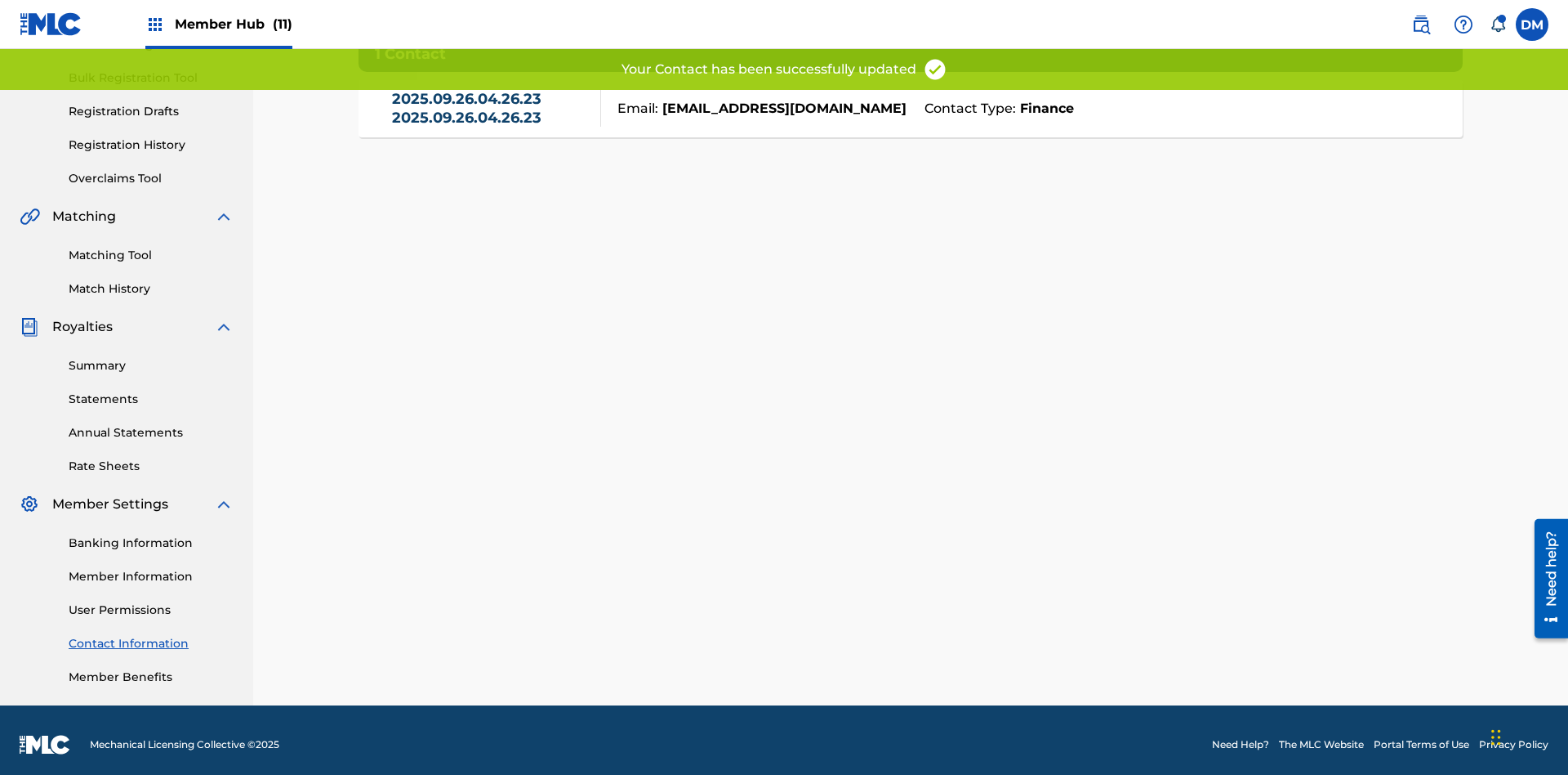
click at [491, 116] on link "2025.09.26.04.26.23 2025.09.26.04.26.23" at bounding box center [492, 109] width 201 height 37
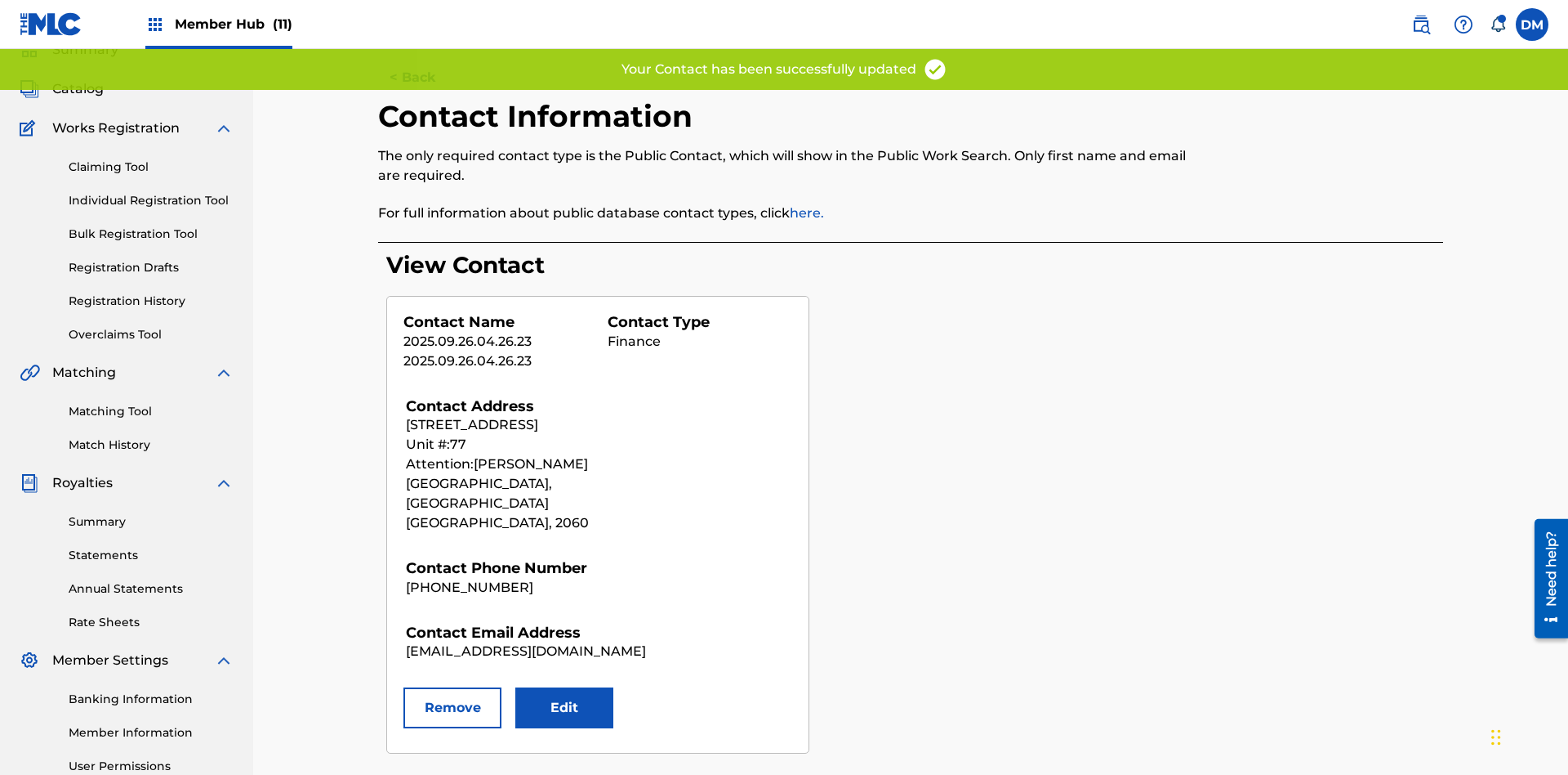
scroll to position [239, 0]
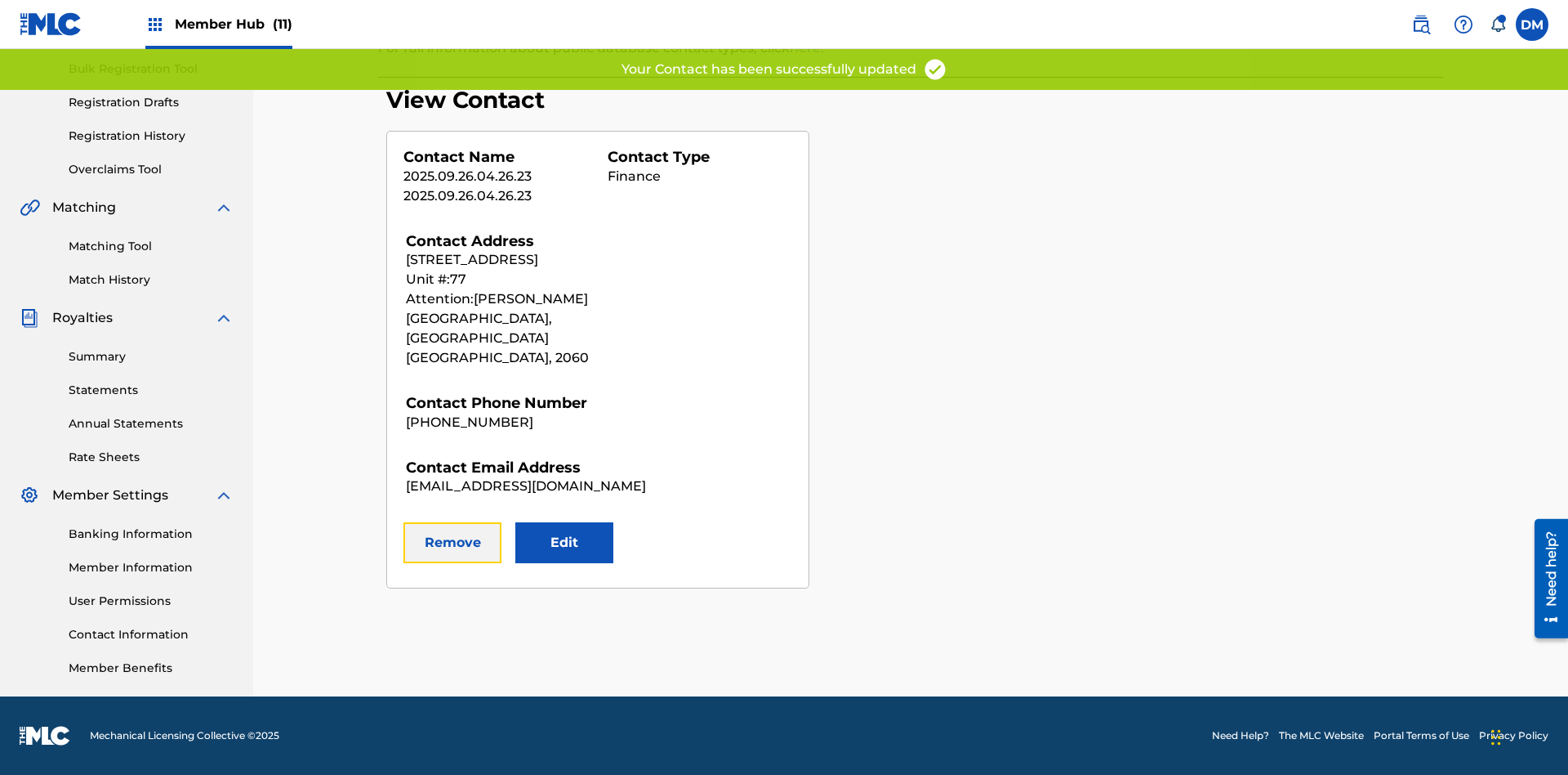
click at [452, 523] on button "Remove" at bounding box center [452, 543] width 98 height 41
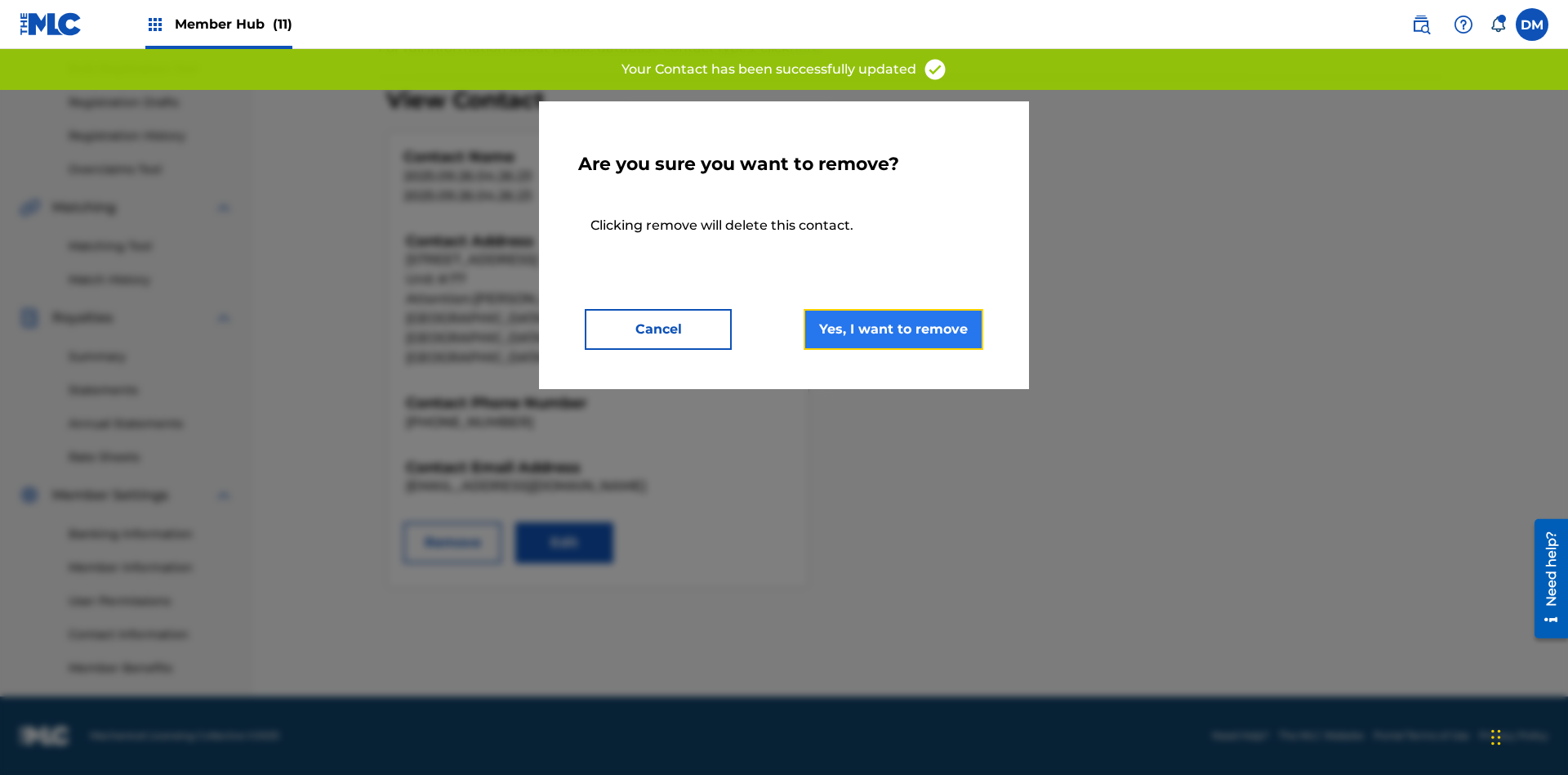
click at [894, 329] on button "Yes, I want to remove" at bounding box center [893, 329] width 179 height 41
